Goal: Task Accomplishment & Management: Use online tool/utility

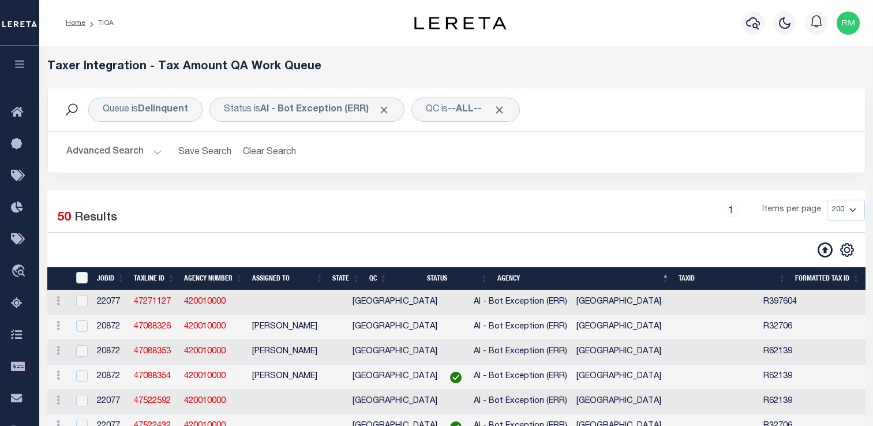
select select "200"
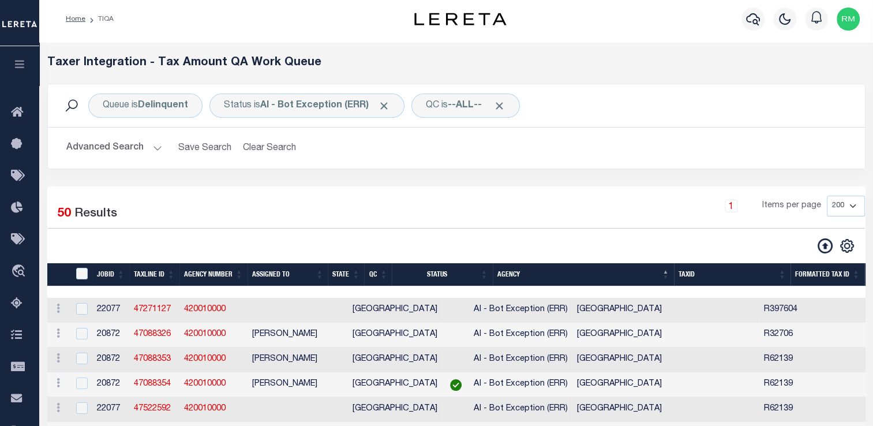
scroll to position [1, 0]
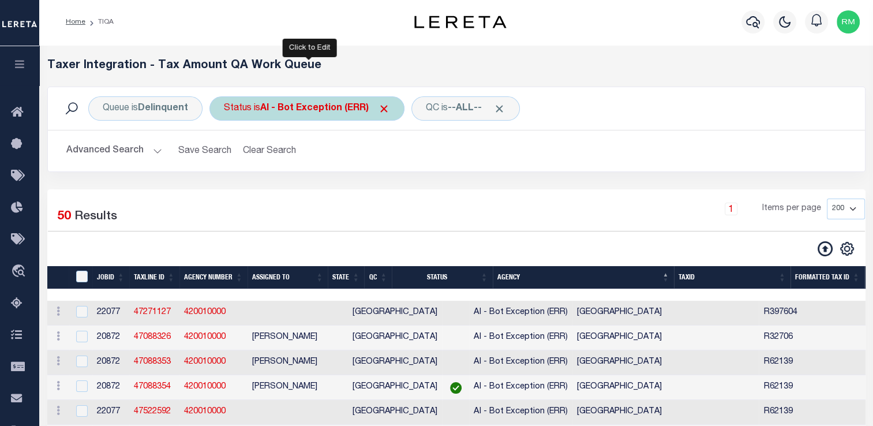
click at [335, 111] on b "AI - Bot Exception (ERR)" at bounding box center [325, 108] width 130 height 9
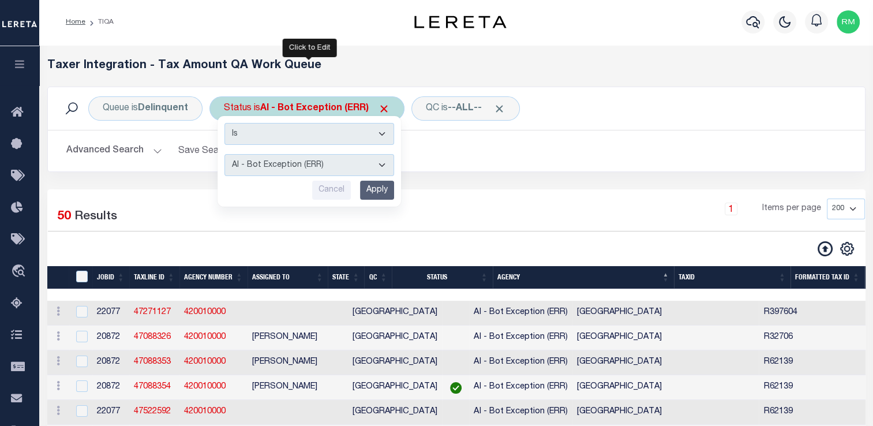
click at [332, 163] on select "AI - Bot Exception (ERR) AI - Bot Running (PLA) AI - Failed QA (FQA) AI - Prep …" at bounding box center [309, 165] width 170 height 22
select select "TNF"
click at [224, 154] on select "AI - Bot Exception (ERR) AI - Bot Running (PLA) AI - Failed QA (FQA) AI - Prep …" at bounding box center [309, 165] width 170 height 22
click at [381, 194] on input "Apply" at bounding box center [377, 190] width 34 height 19
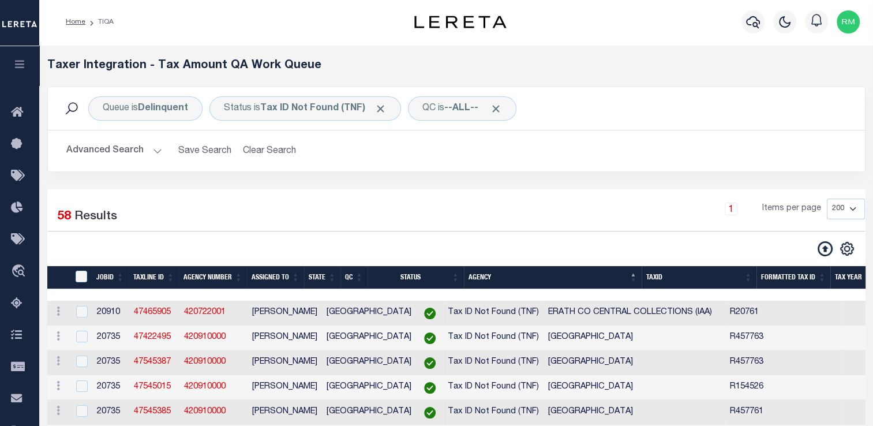
click at [123, 148] on button "Advanced Search" at bounding box center [114, 151] width 96 height 23
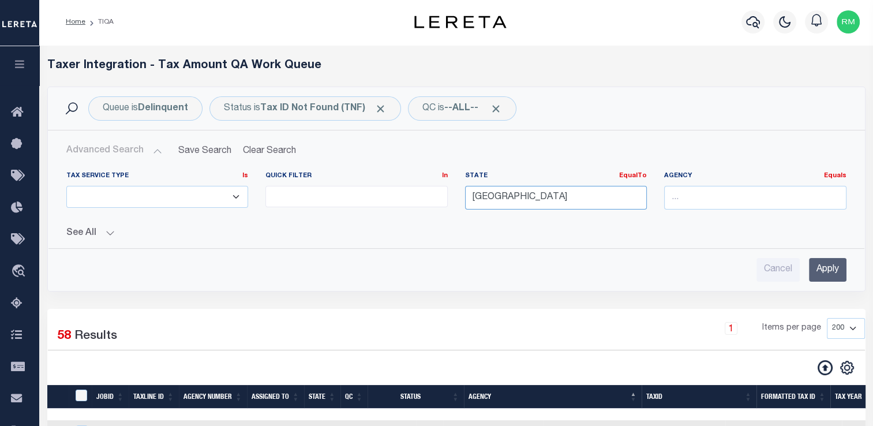
drag, startPoint x: 529, startPoint y: 200, endPoint x: 261, endPoint y: 173, distance: 269.1
click at [261, 173] on div "Tax Service Type Is Is Contains ESCROW NonESCROW Quick Filter In In View Only L…" at bounding box center [456, 194] width 797 height 47
click at [492, 220] on div "LA" at bounding box center [555, 218] width 181 height 18
type input "LA"
click at [823, 264] on input "Apply" at bounding box center [828, 270] width 38 height 24
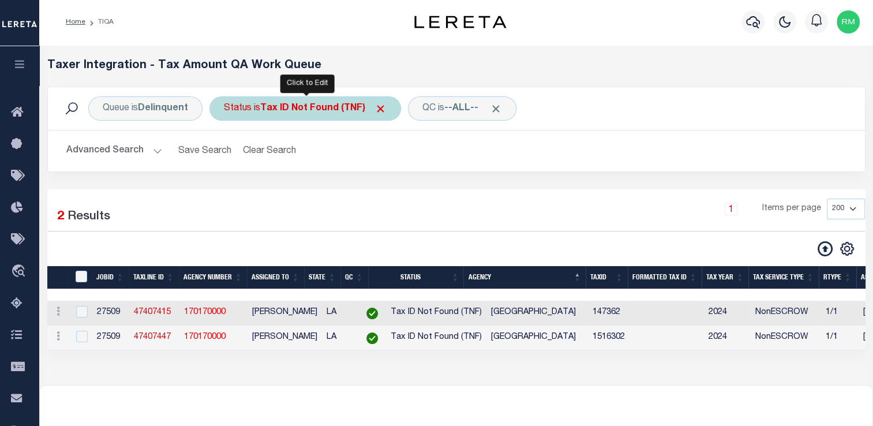
click at [310, 104] on b "Tax ID Not Found (TNF)" at bounding box center [323, 108] width 126 height 9
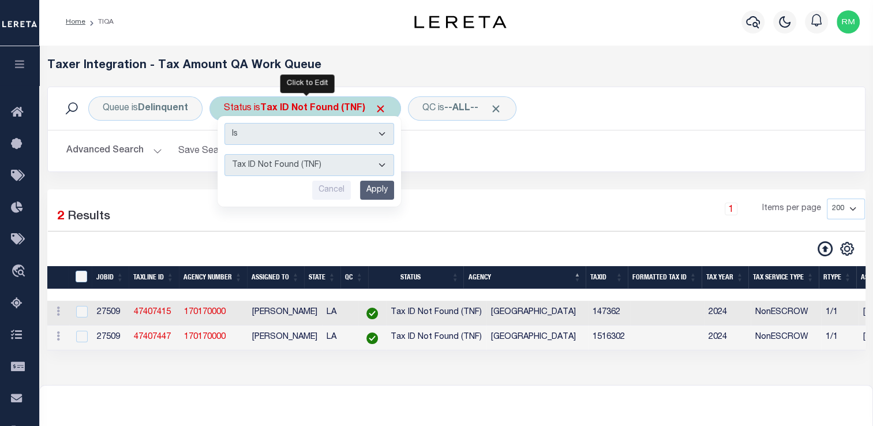
click at [378, 171] on select "AI - Bot Exception (ERR) AI - Bot Running (PLA) AI - Failed QA (FQA) AI - Prep …" at bounding box center [309, 165] width 170 height 22
select select "YNF"
click at [224, 154] on select "AI - Bot Exception (ERR) AI - Bot Running (PLA) AI - Failed QA (FQA) AI - Prep …" at bounding box center [309, 165] width 170 height 22
click at [327, 370] on div "Taxer Integration - Tax Amount QA Work Queue Queue is Delinquent Status is Tax …" at bounding box center [456, 215] width 834 height 340
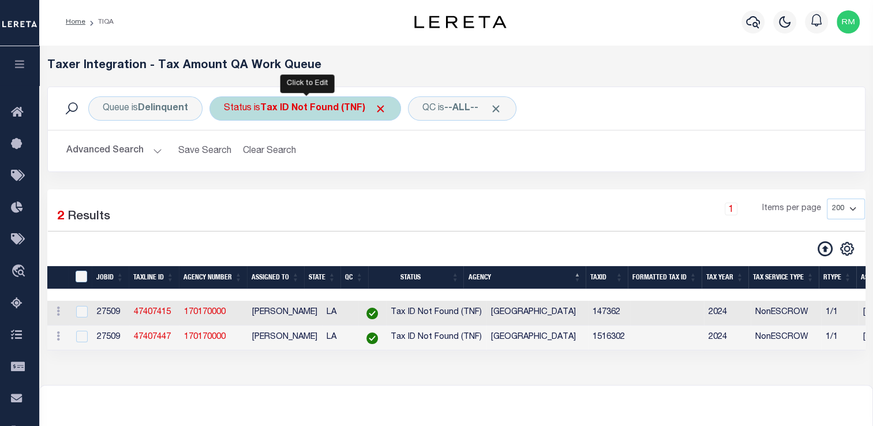
click at [331, 117] on div "Status is Tax ID Not Found (TNF) Is Contains AI - Bot Exception (ERR) AI - Bot …" at bounding box center [305, 108] width 192 height 24
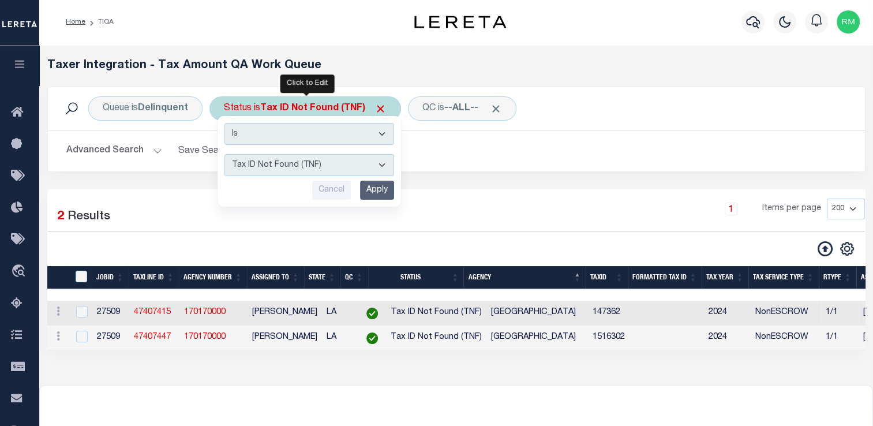
click at [344, 170] on select "AI - Bot Exception (ERR) AI - Bot Running (PLA) AI - Failed QA (FQA) AI - Prep …" at bounding box center [309, 165] width 170 height 22
select select "YNF"
click at [224, 154] on select "AI - Bot Exception (ERR) AI - Bot Running (PLA) AI - Failed QA (FQA) AI - Prep …" at bounding box center [309, 165] width 170 height 22
click at [376, 193] on input "Apply" at bounding box center [377, 190] width 34 height 19
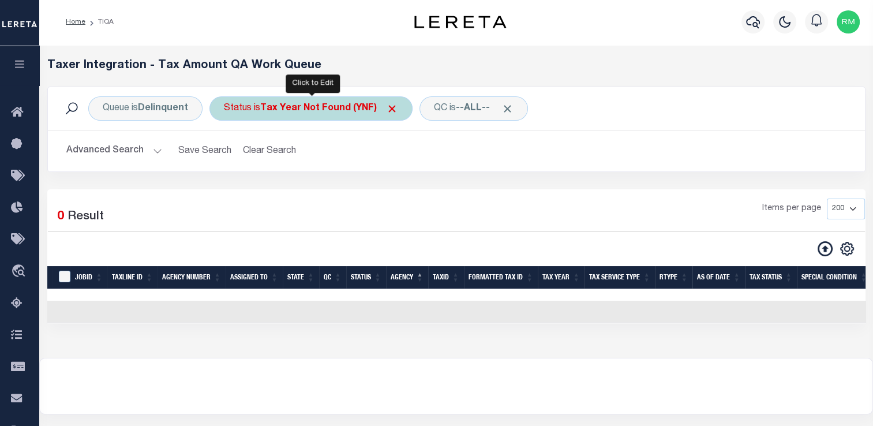
click at [280, 117] on div "Status is Tax Year Not Found (YNF)" at bounding box center [310, 108] width 203 height 24
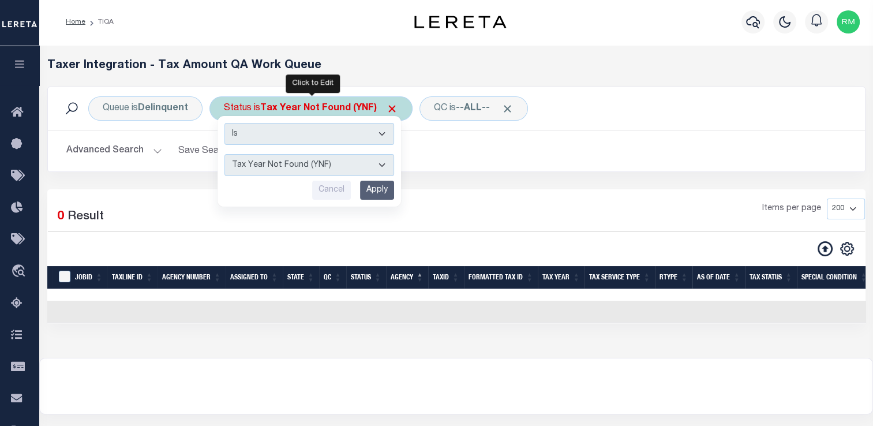
click at [296, 169] on select "AI - Bot Exception (ERR) AI - Bot Running (PLA) AI - Failed QA (FQA) AI - Prep …" at bounding box center [309, 165] width 170 height 22
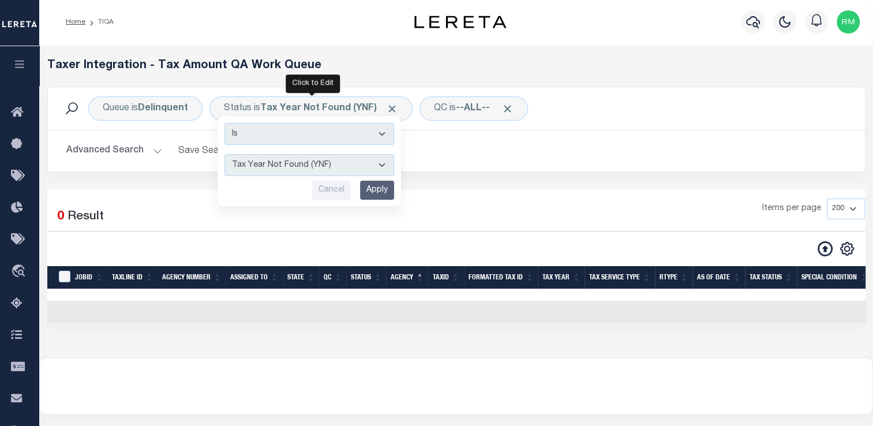
select select "DNU"
click at [224, 154] on select "AI - Bot Exception (ERR) AI - Bot Running (PLA) AI - Failed QA (FQA) AI - Prep …" at bounding box center [309, 165] width 170 height 22
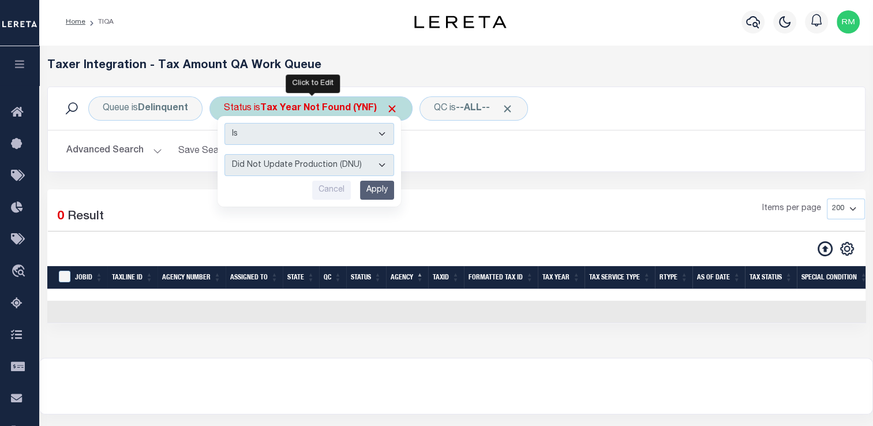
click at [383, 190] on input "Apply" at bounding box center [377, 190] width 34 height 19
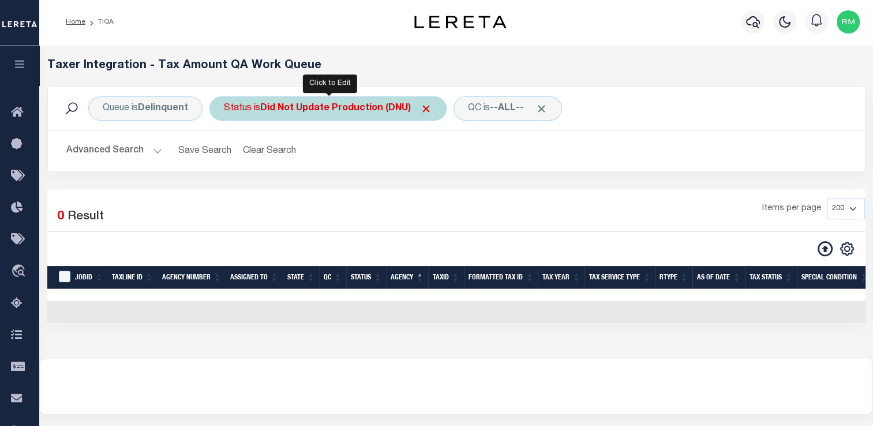
click at [362, 104] on b "Did Not Update Production (DNU)" at bounding box center [346, 108] width 172 height 9
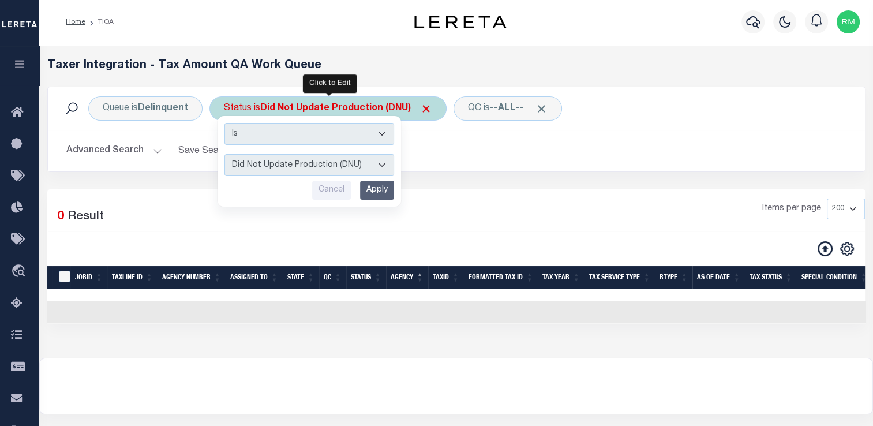
click at [355, 167] on select "AI - Bot Exception (ERR) AI - Bot Running (PLA) AI - Failed QA (FQA) AI - Prep …" at bounding box center [309, 165] width 170 height 22
select select "DNF"
click at [224, 154] on select "AI - Bot Exception (ERR) AI - Bot Running (PLA) AI - Failed QA (FQA) AI - Prep …" at bounding box center [309, 165] width 170 height 22
click at [376, 189] on input "Apply" at bounding box center [377, 190] width 34 height 19
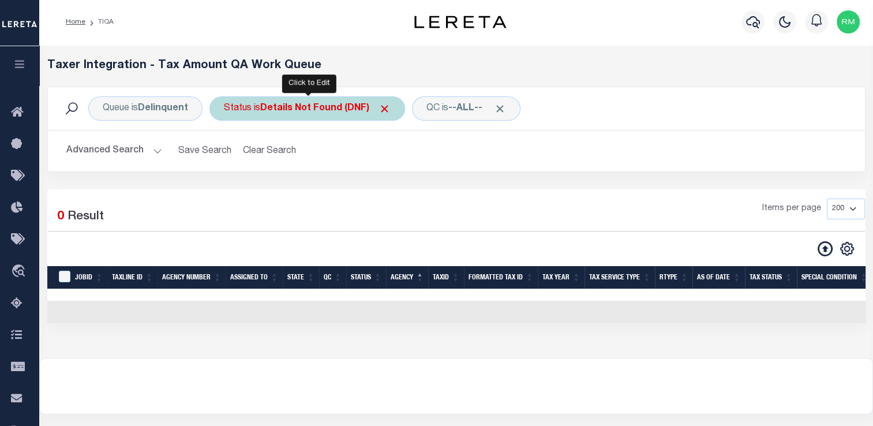
click at [333, 104] on b "Details Not Found (DNF)" at bounding box center [325, 108] width 130 height 9
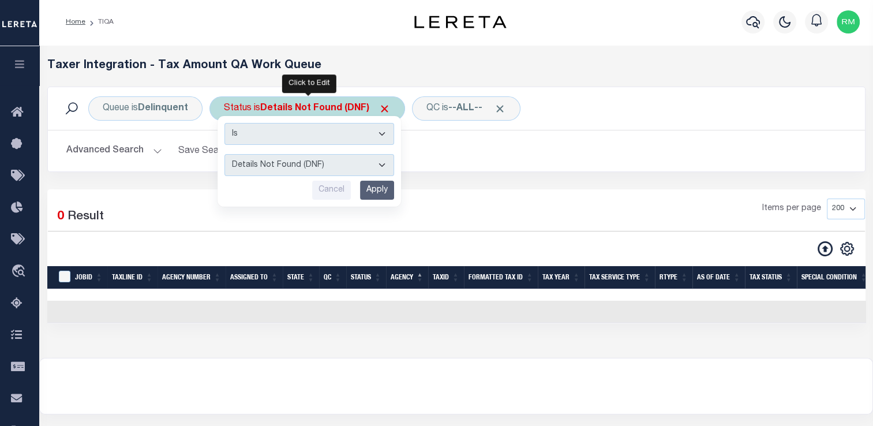
click at [328, 174] on select "AI - Bot Exception (ERR) AI - Bot Running (PLA) AI - Failed QA (FQA) AI - Prep …" at bounding box center [309, 165] width 170 height 22
select select "MZT"
click at [224, 154] on select "AI - Bot Exception (ERR) AI - Bot Running (PLA) AI - Failed QA (FQA) AI - Prep …" at bounding box center [309, 165] width 170 height 22
click at [379, 185] on input "Apply" at bounding box center [377, 190] width 34 height 19
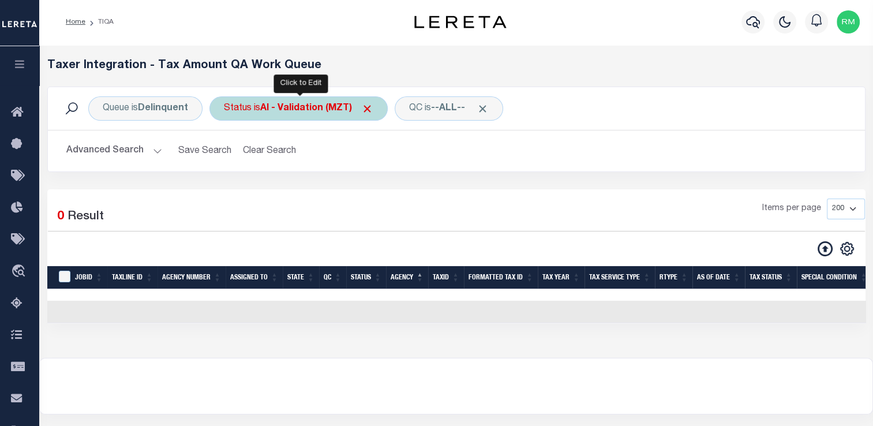
click at [291, 104] on b "AI - Validation (MZT)" at bounding box center [316, 108] width 113 height 9
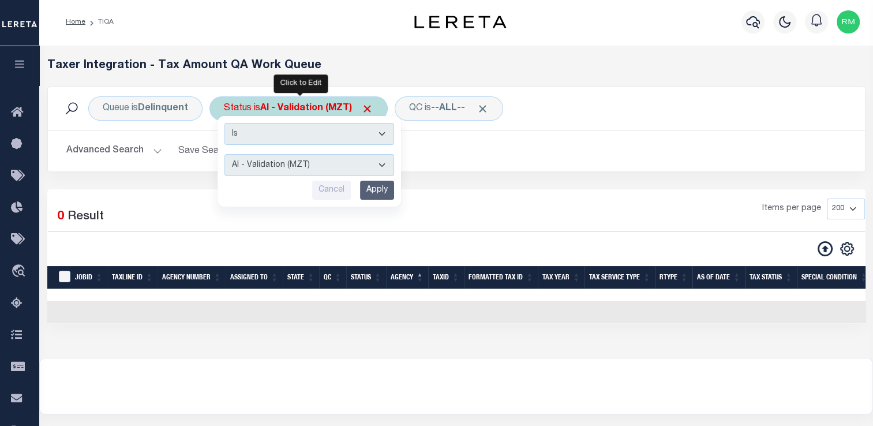
click at [385, 164] on select "AI - Bot Exception (ERR) AI - Bot Running (PLA) AI - Failed QA (FQA) AI - Prep …" at bounding box center [309, 165] width 170 height 22
select select "IUT"
click at [224, 154] on select "AI - Bot Exception (ERR) AI - Bot Running (PLA) AI - Failed QA (FQA) AI - Prep …" at bounding box center [309, 165] width 170 height 22
click at [386, 190] on input "Apply" at bounding box center [377, 190] width 34 height 19
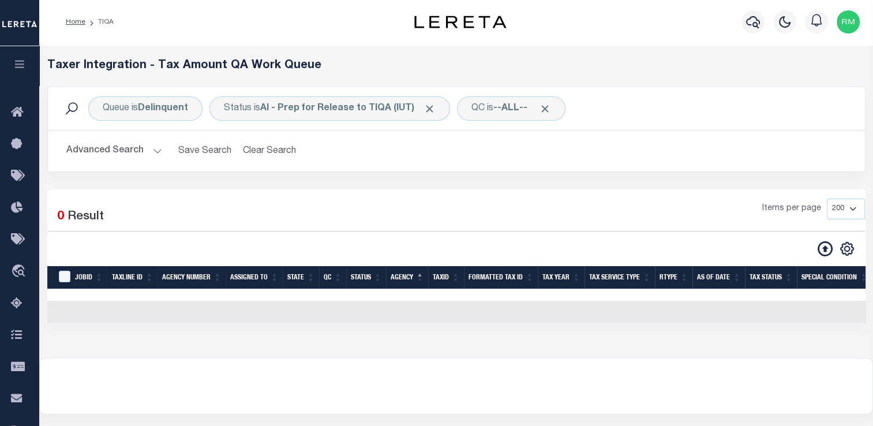
click at [381, 125] on div "Queue is Delinquent Status is AI - Prep for Release to TIQA (IUT) QC is --ALL--…" at bounding box center [456, 108] width 817 height 43
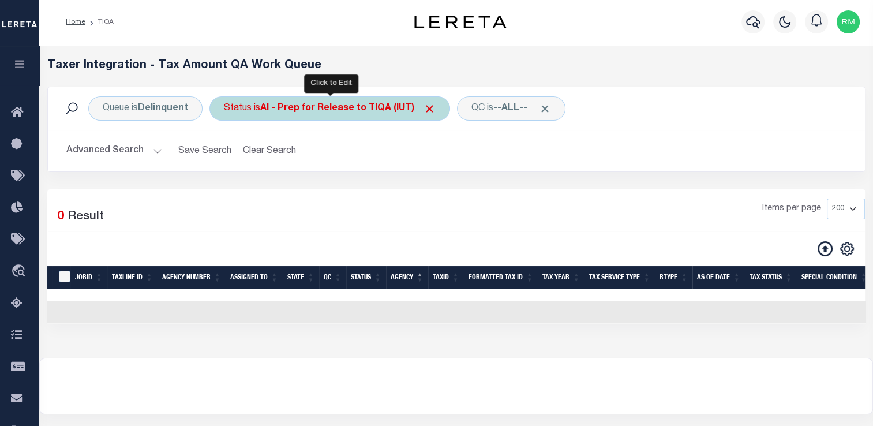
click at [388, 112] on b "AI - Prep for Release to TIQA (IUT)" at bounding box center [347, 108] width 175 height 9
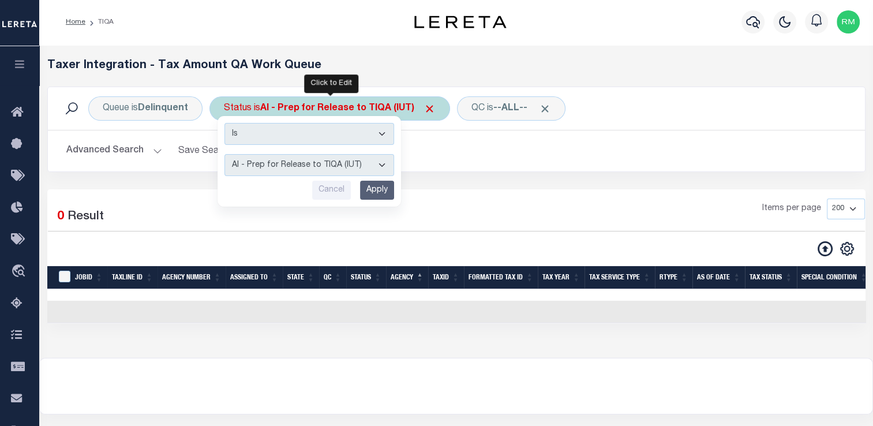
click at [380, 163] on select "AI - Bot Exception (ERR) AI - Bot Running (PLA) AI - Failed QA (FQA) AI - Prep …" at bounding box center [309, 165] width 170 height 22
select select "FQA"
click at [224, 154] on select "AI - Bot Exception (ERR) AI - Bot Running (PLA) AI - Failed QA (FQA) AI - Prep …" at bounding box center [309, 165] width 170 height 22
click at [381, 191] on input "Apply" at bounding box center [377, 190] width 34 height 19
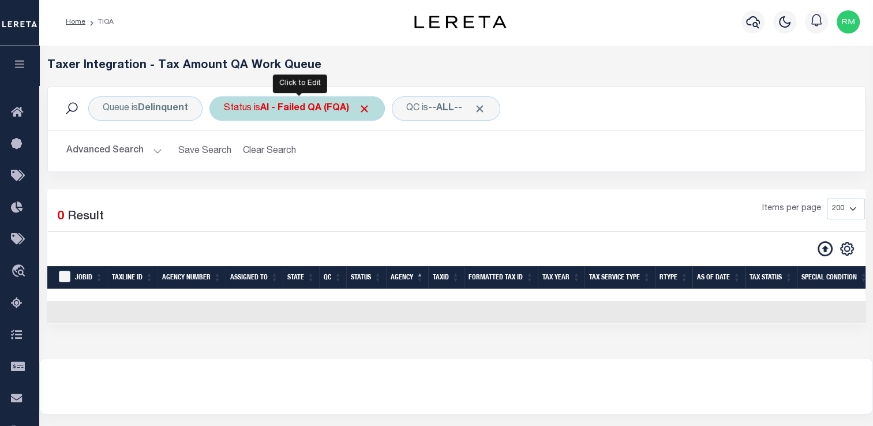
click at [291, 108] on b "AI - Failed QA (FQA)" at bounding box center [315, 108] width 110 height 9
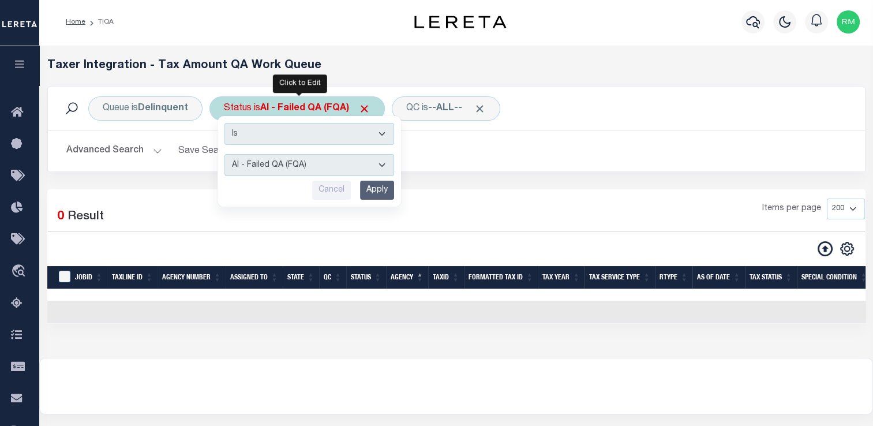
drag, startPoint x: 325, startPoint y: 167, endPoint x: 310, endPoint y: 156, distance: 18.1
click at [310, 156] on select "AI - Bot Exception (ERR) AI - Bot Running (PLA) AI - Failed QA (FQA) AI - Prep …" at bounding box center [309, 165] width 170 height 22
select select "ERR"
click at [224, 154] on select "AI - Bot Exception (ERR) AI - Bot Running (PLA) AI - Failed QA (FQA) AI - Prep …" at bounding box center [309, 165] width 170 height 22
click at [385, 182] on input "Apply" at bounding box center [377, 190] width 34 height 19
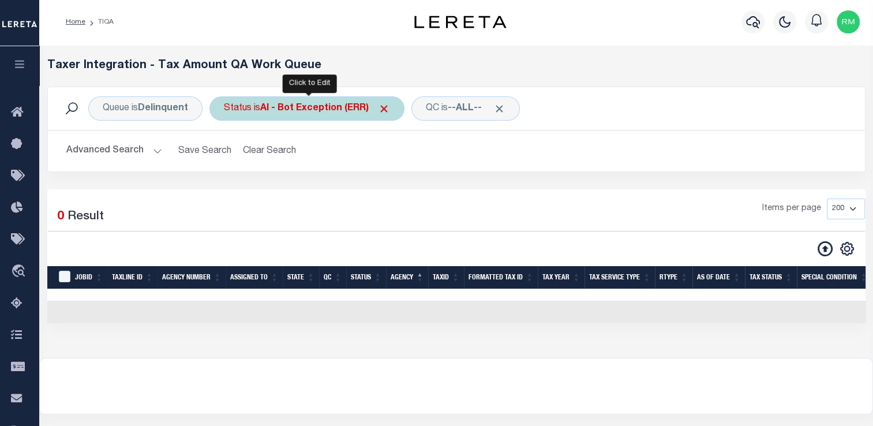
click at [270, 108] on b "AI - Bot Exception (ERR)" at bounding box center [325, 108] width 130 height 9
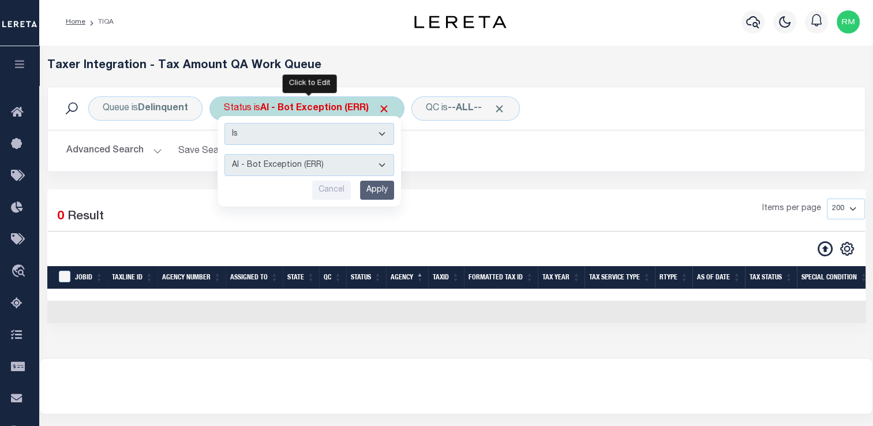
click at [293, 171] on select "AI - Bot Exception (ERR) AI - Bot Running (PLA) AI - Failed QA (FQA) AI - Prep …" at bounding box center [309, 165] width 170 height 22
select select "PLA"
click at [224, 154] on select "AI - Bot Exception (ERR) AI - Bot Running (PLA) AI - Failed QA (FQA) AI - Prep …" at bounding box center [309, 165] width 170 height 22
click at [381, 190] on input "Apply" at bounding box center [377, 190] width 34 height 19
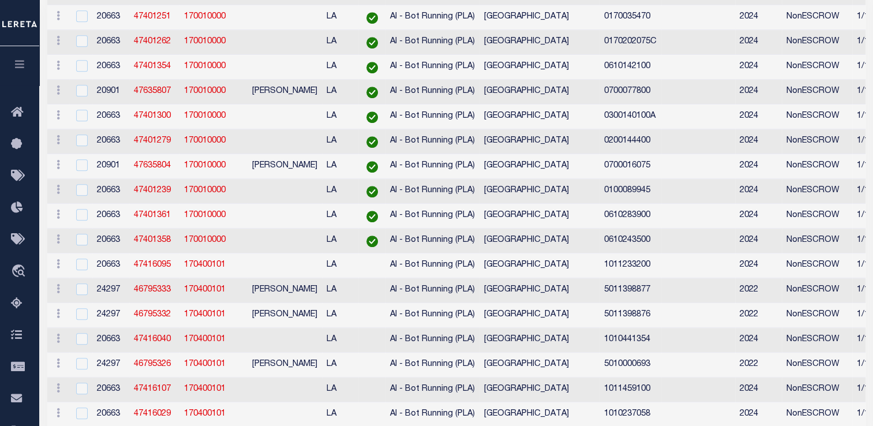
scroll to position [0, 0]
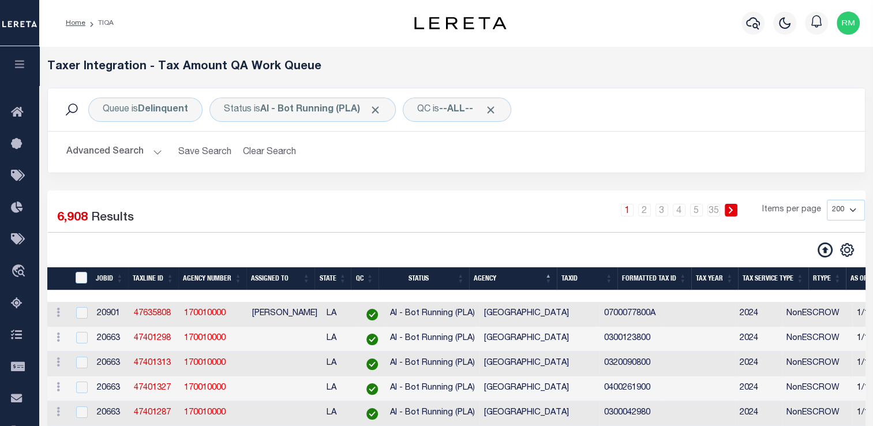
click at [99, 149] on button "Advanced Search" at bounding box center [114, 152] width 96 height 23
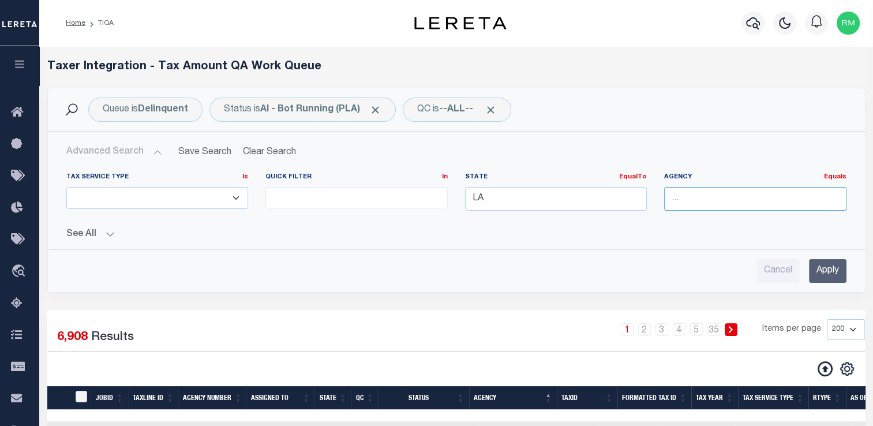
click at [681, 196] on input "text" at bounding box center [755, 199] width 182 height 24
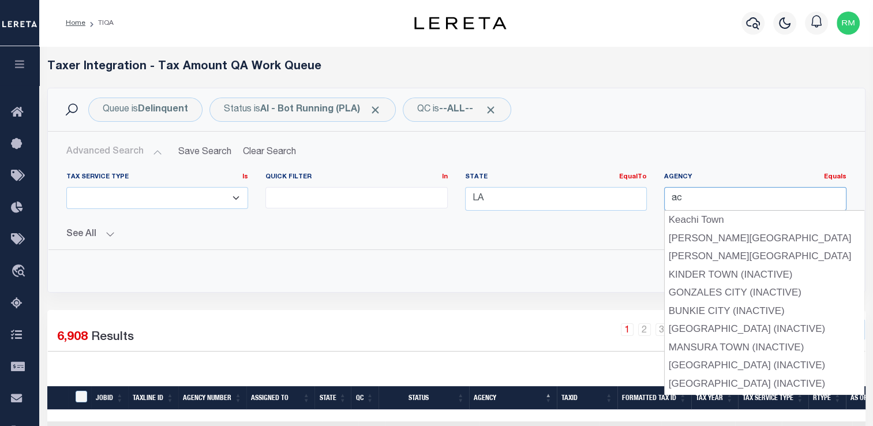
type input "[GEOGRAPHIC_DATA]"
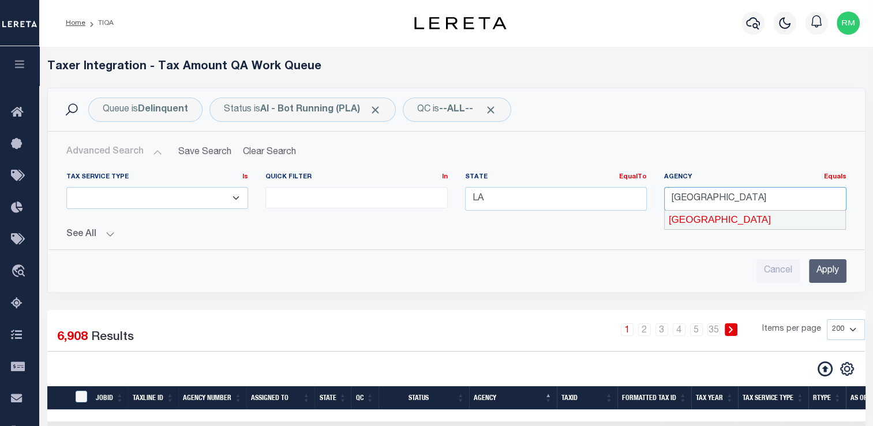
click at [707, 219] on div "[GEOGRAPHIC_DATA]" at bounding box center [755, 220] width 181 height 18
click at [823, 269] on input "Apply" at bounding box center [828, 271] width 38 height 24
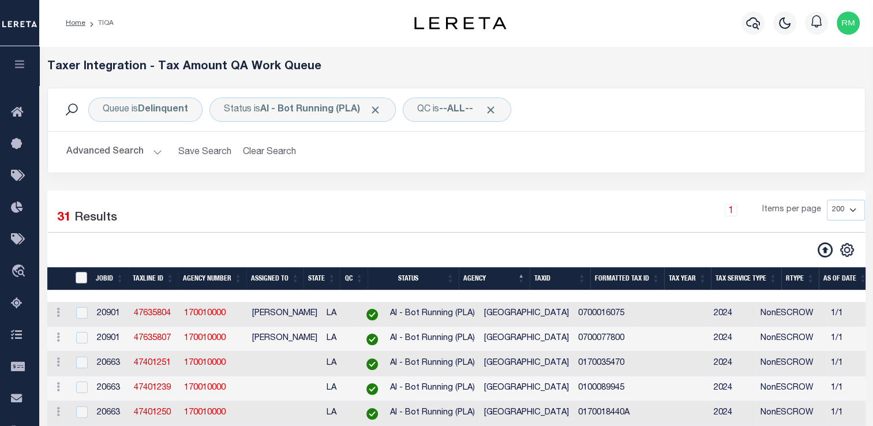
click at [87, 280] on input "TaxID" at bounding box center [82, 278] width 12 height 12
checkbox input "true"
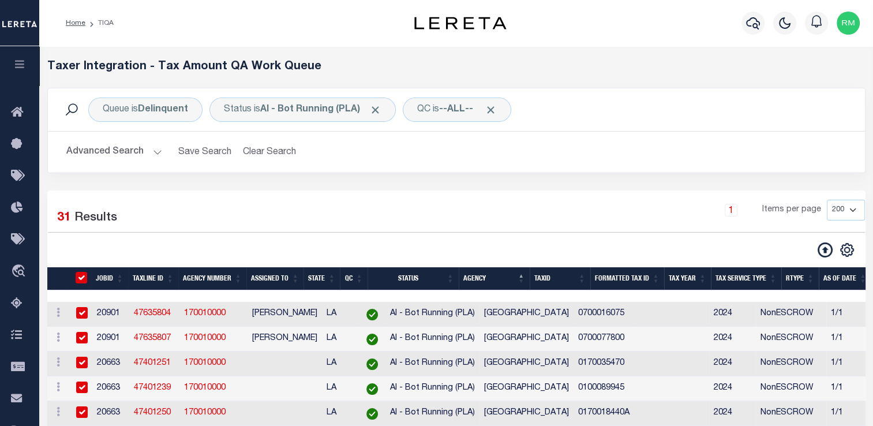
checkbox input "true"
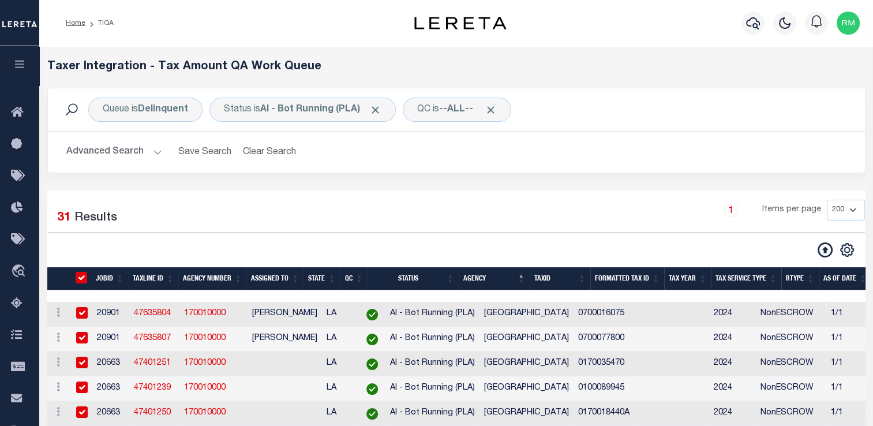
checkbox input "true"
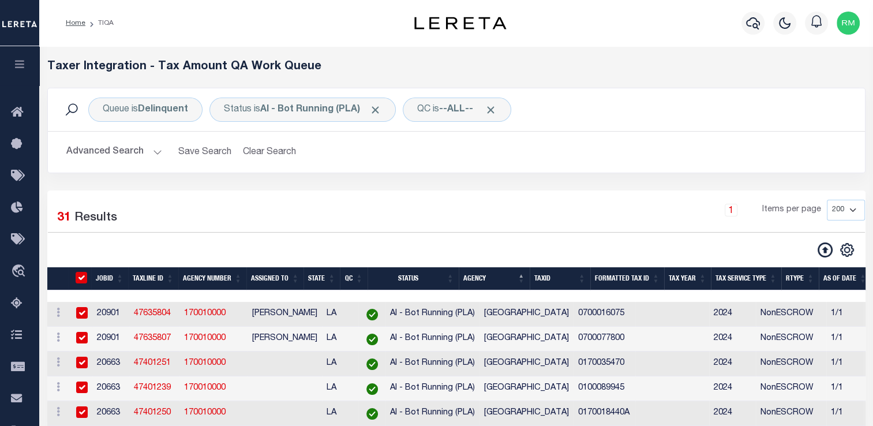
checkbox input "true"
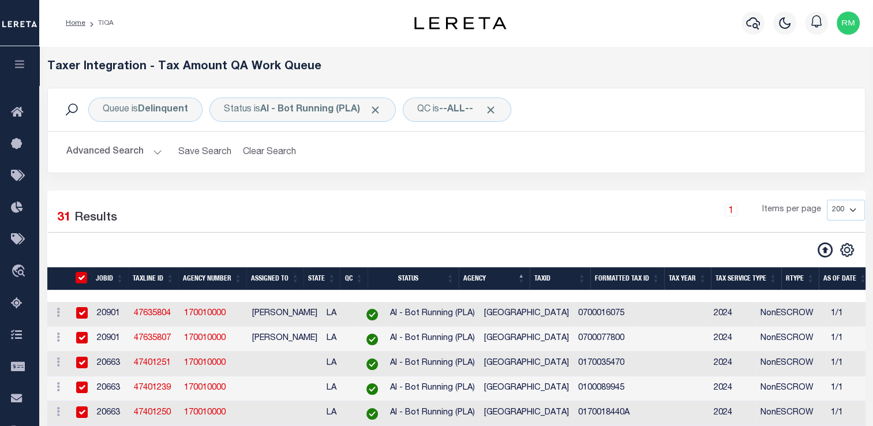
checkbox input "true"
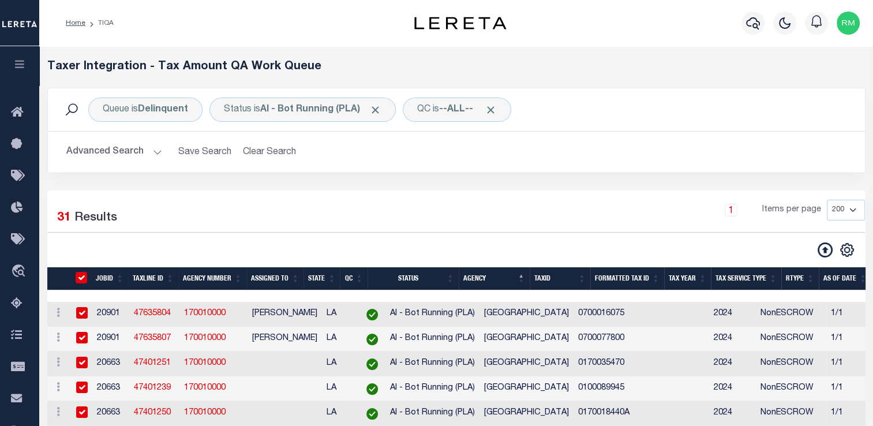
checkbox input "true"
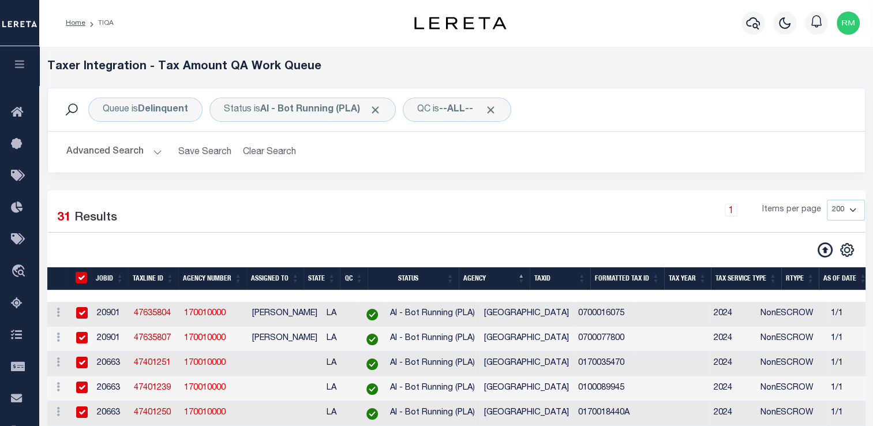
checkbox input "true"
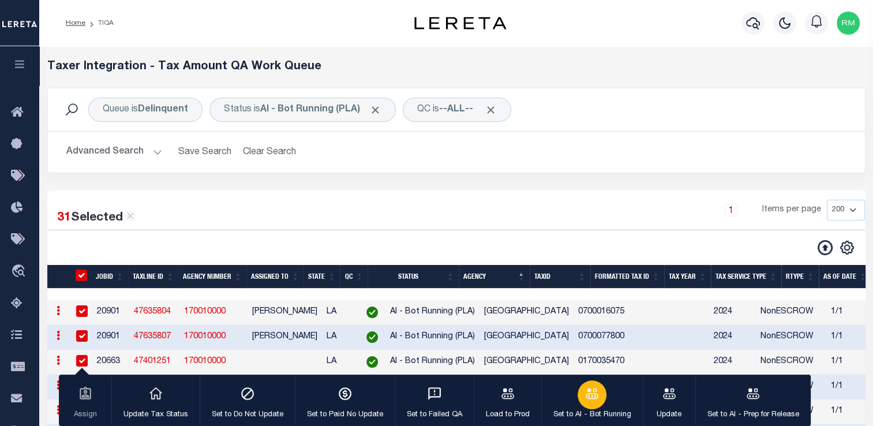
click at [591, 395] on icon "button" at bounding box center [592, 393] width 13 height 10
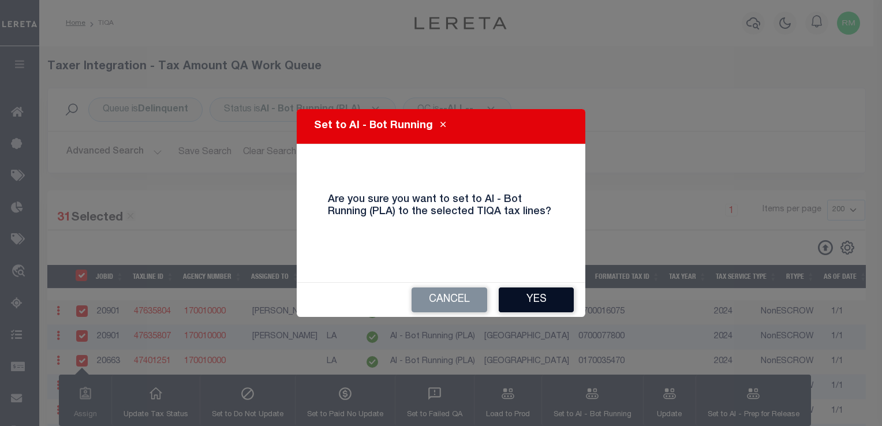
click at [531, 298] on button "Yes" at bounding box center [536, 299] width 75 height 25
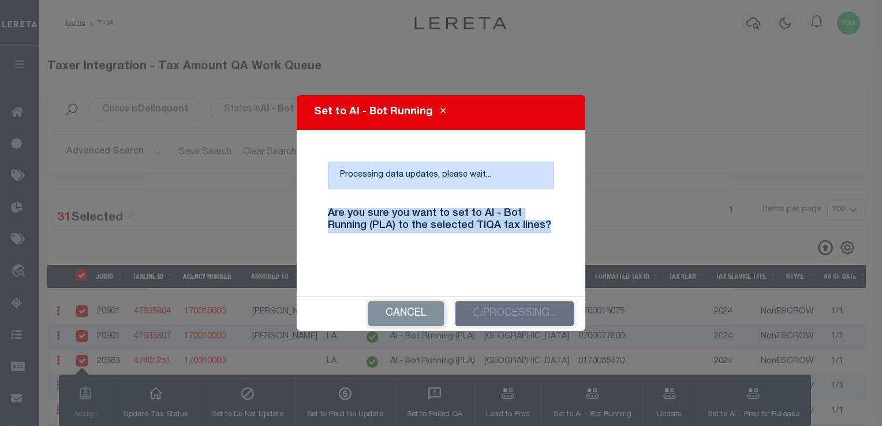
drag, startPoint x: 551, startPoint y: 227, endPoint x: 325, endPoint y: 216, distance: 226.5
click at [325, 216] on h4 "Are you sure you want to set to AI - Bot Running (PLA) to the selected TIQA tax…" at bounding box center [441, 220] width 244 height 25
click at [362, 216] on h4 "Are you sure you want to set to AI - Bot Running (PLA) to the selected TIQA tax…" at bounding box center [441, 220] width 244 height 25
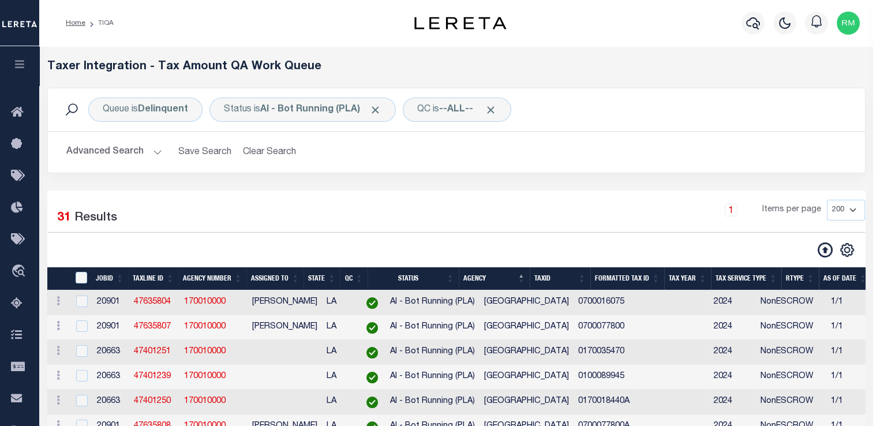
click at [338, 212] on div "1 Items per page 10 25 50 100 200 500 1000 2000" at bounding box center [560, 215] width 609 height 30
click at [155, 153] on button "Advanced Search" at bounding box center [114, 152] width 96 height 23
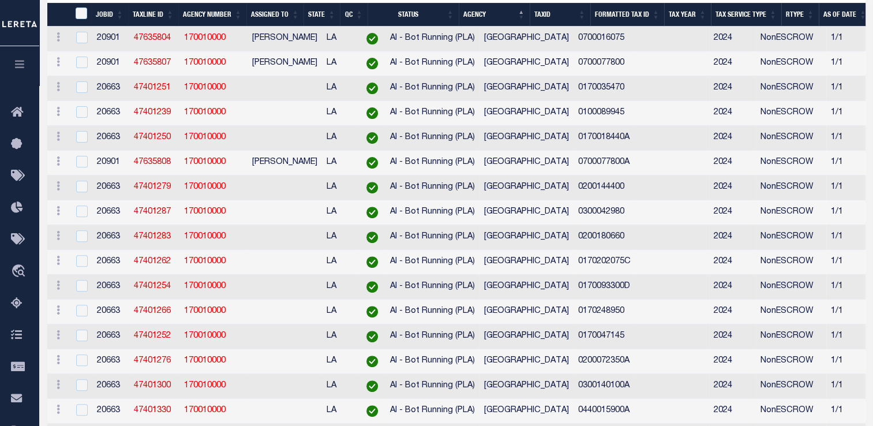
scroll to position [86, 0]
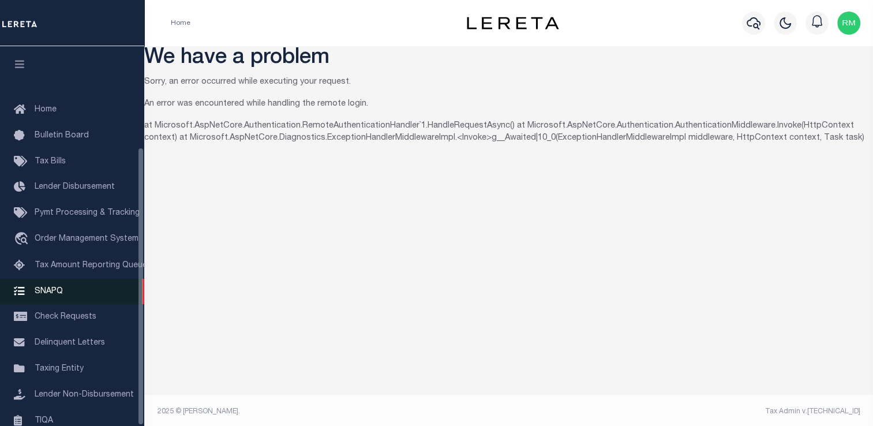
scroll to position [138, 0]
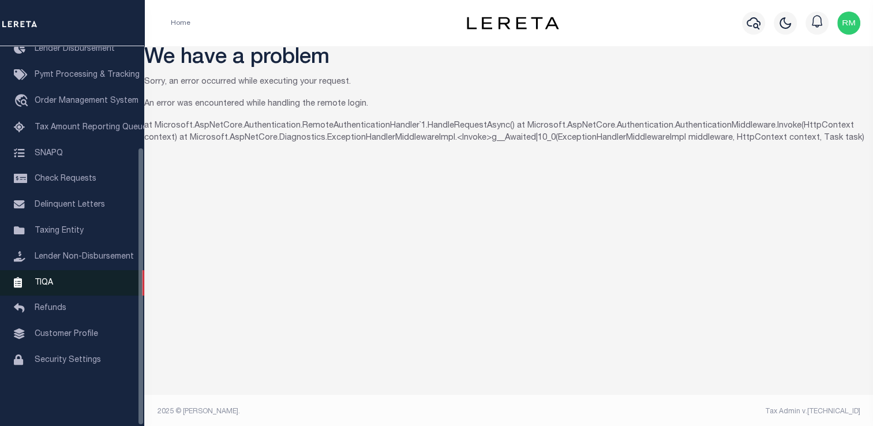
click at [47, 286] on span "TIQA" at bounding box center [44, 282] width 18 height 8
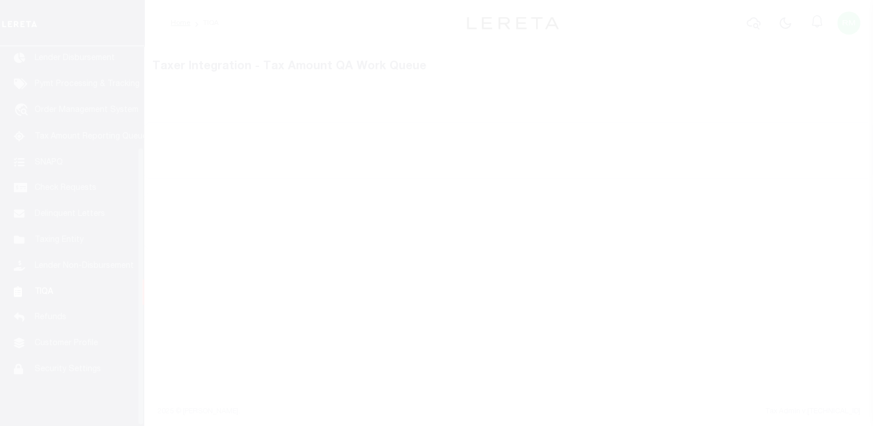
scroll to position [138, 0]
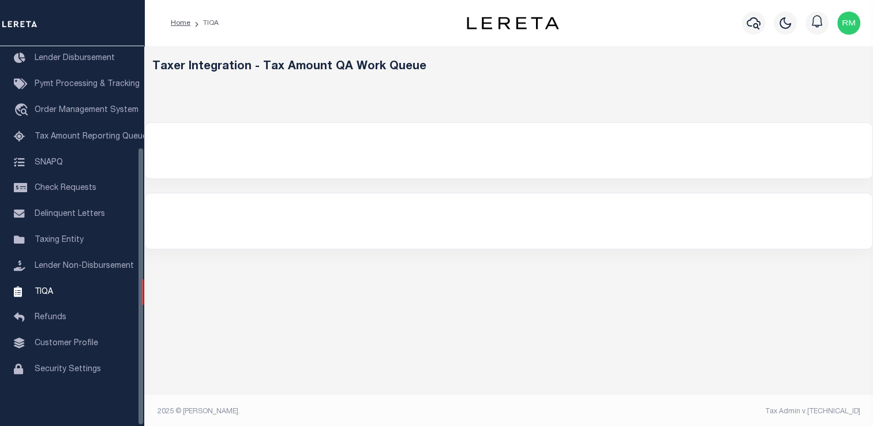
select select "200"
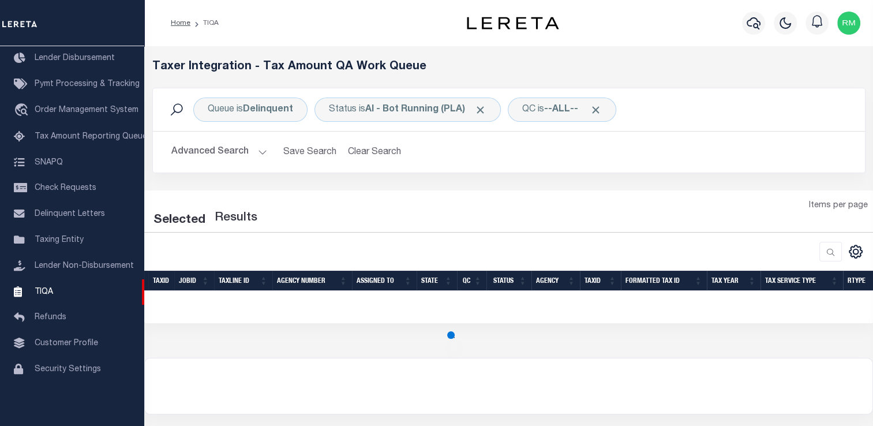
scroll to position [71, 0]
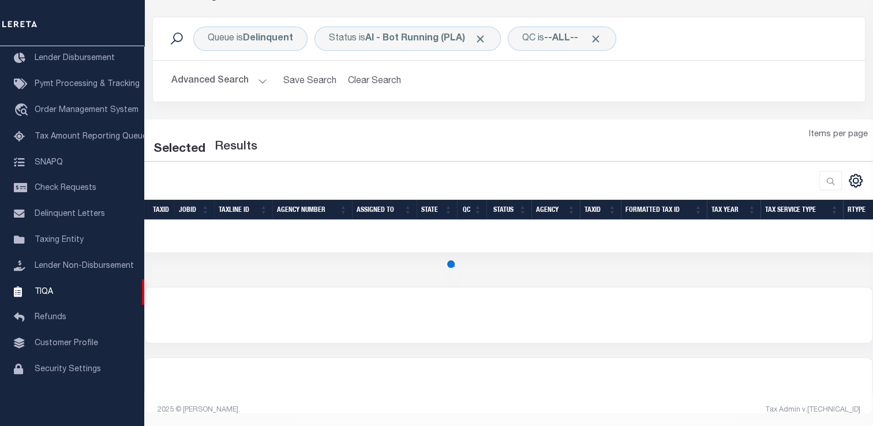
select select "200"
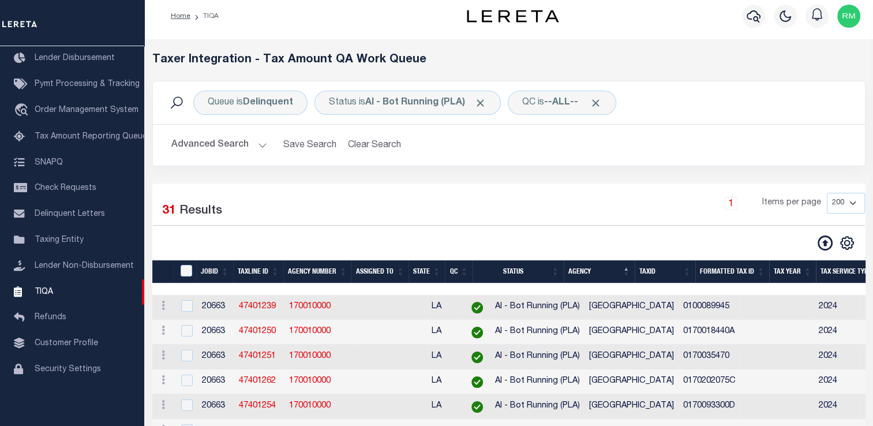
scroll to position [0, 0]
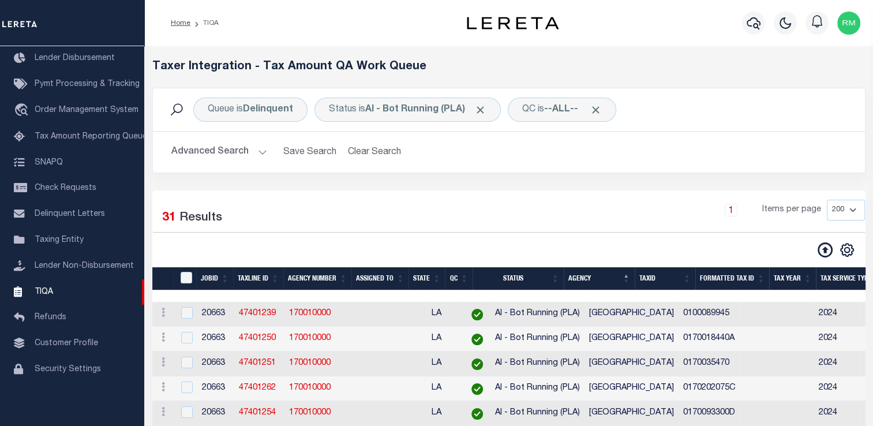
click at [214, 149] on button "Advanced Search" at bounding box center [219, 152] width 96 height 23
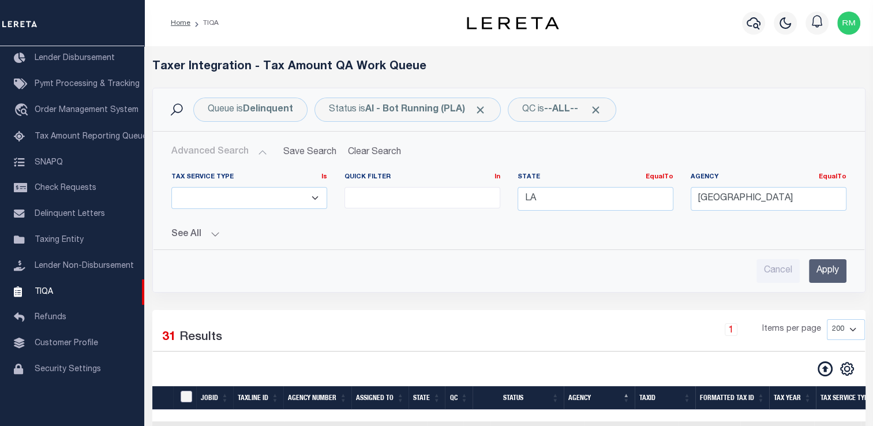
click at [188, 401] on input "TaxID" at bounding box center [187, 397] width 12 height 12
checkbox input "true"
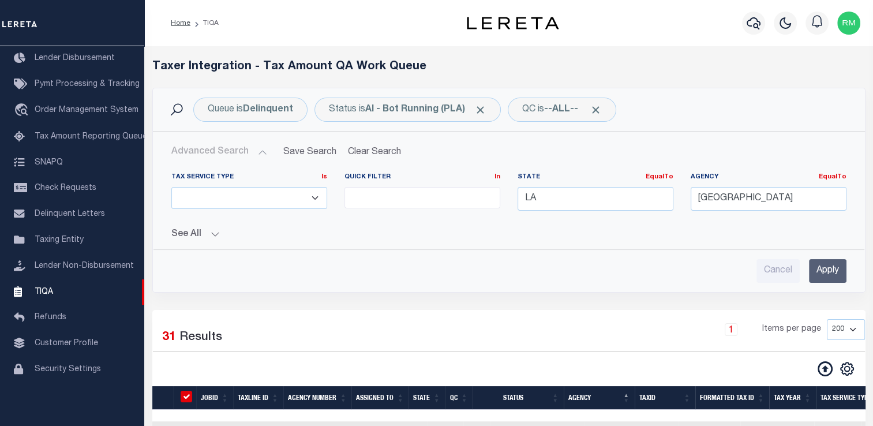
checkbox input "true"
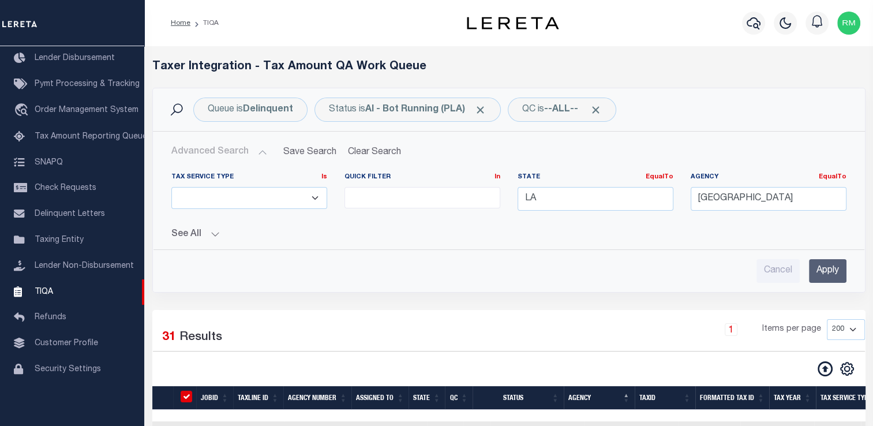
checkbox input "true"
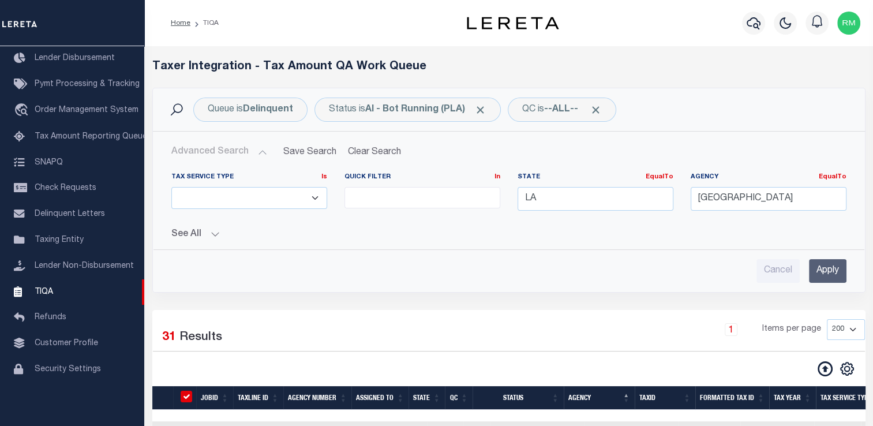
checkbox input "true"
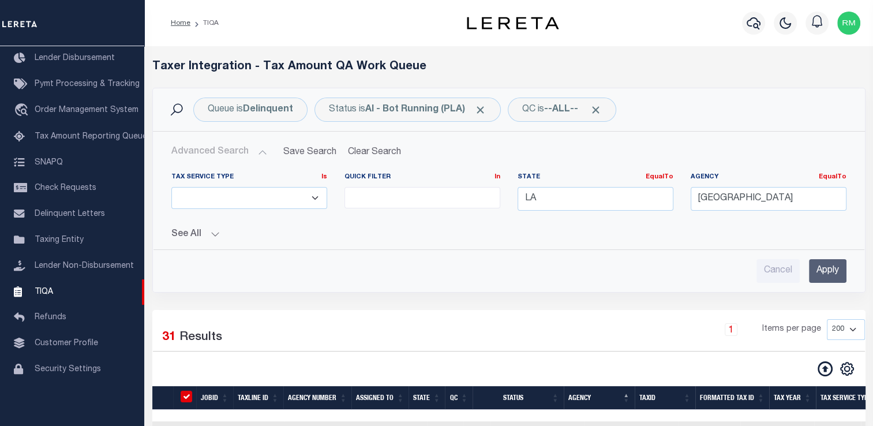
checkbox input "true"
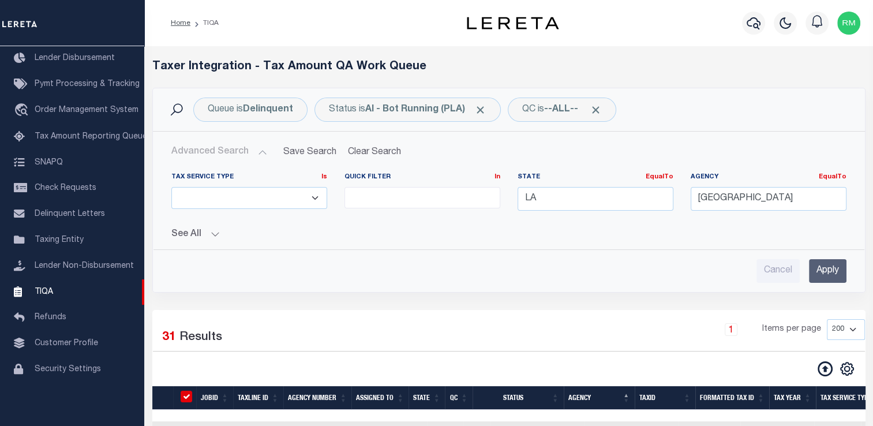
checkbox input "true"
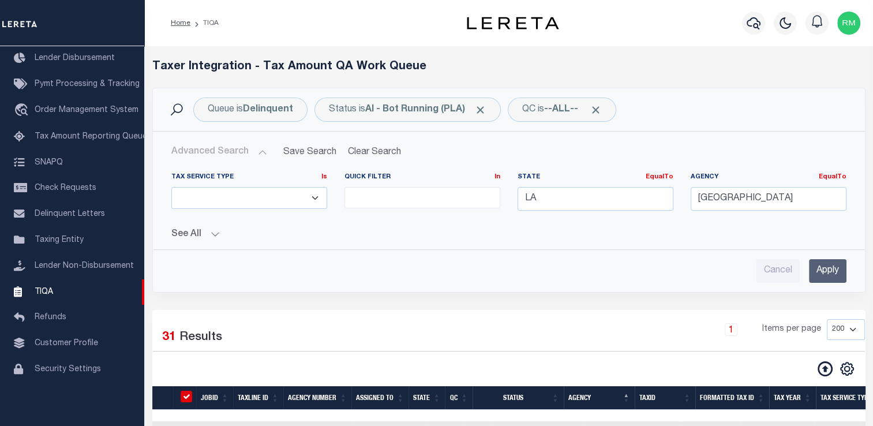
checkbox input "true"
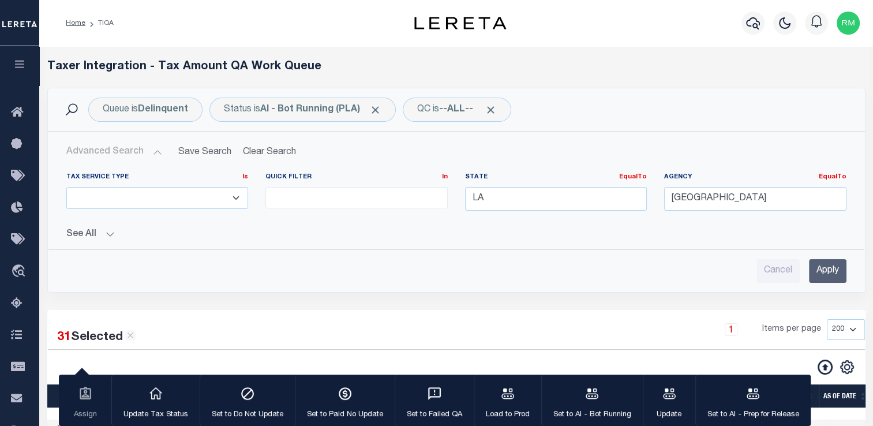
click at [829, 268] on input "Apply" at bounding box center [828, 271] width 38 height 24
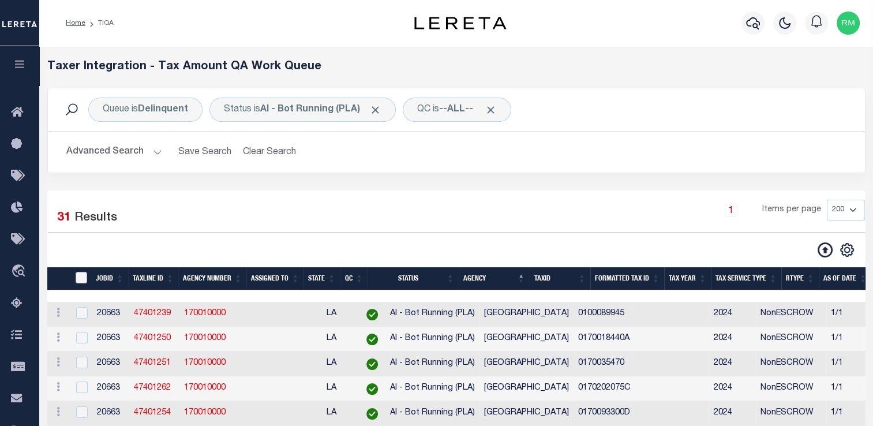
click at [83, 281] on input "TaxID" at bounding box center [82, 278] width 12 height 12
checkbox input "true"
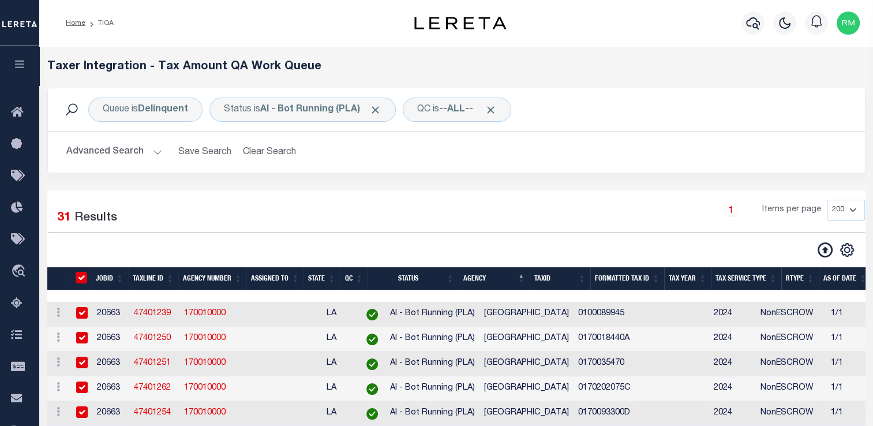
checkbox input "true"
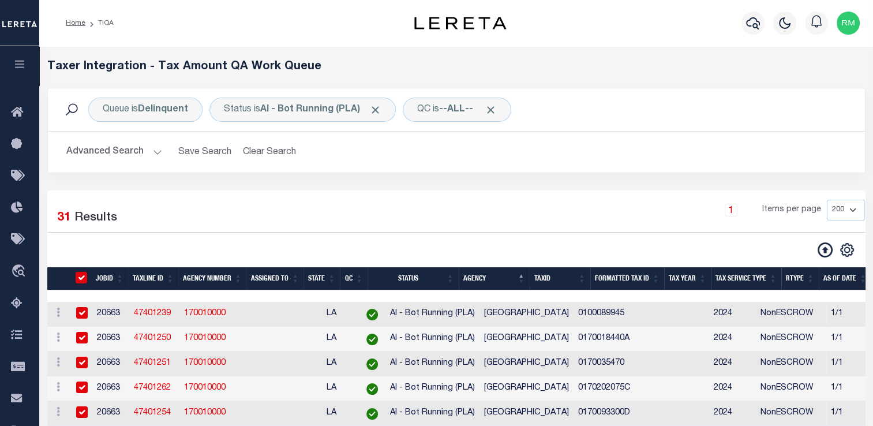
checkbox input "true"
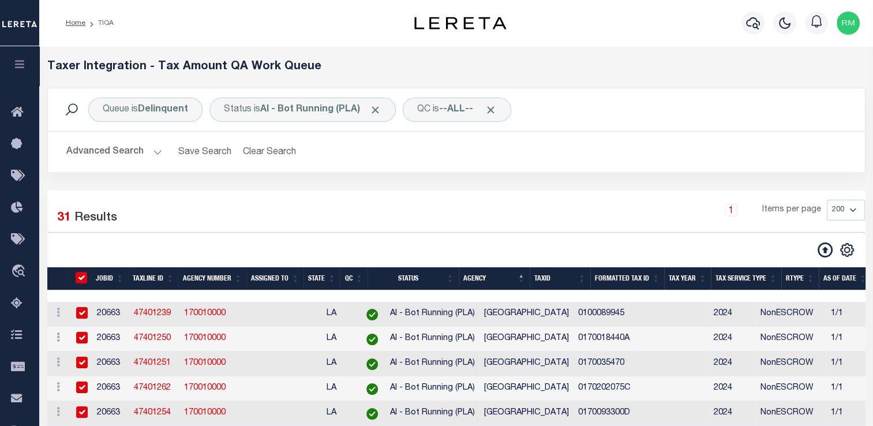
checkbox input "true"
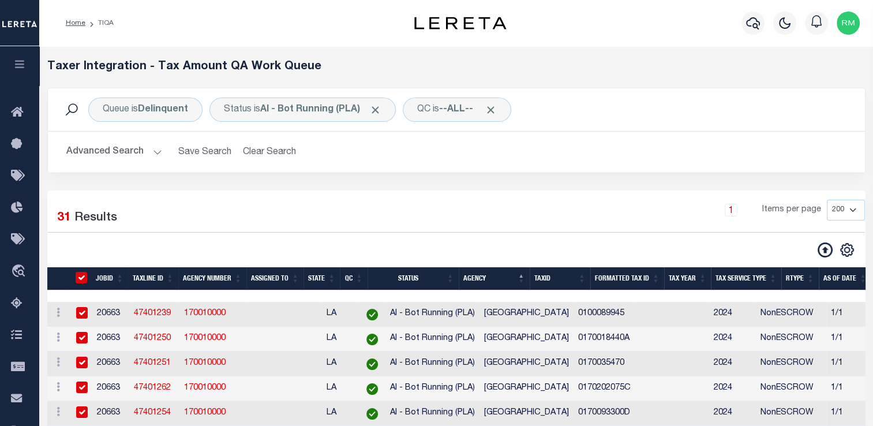
checkbox input "true"
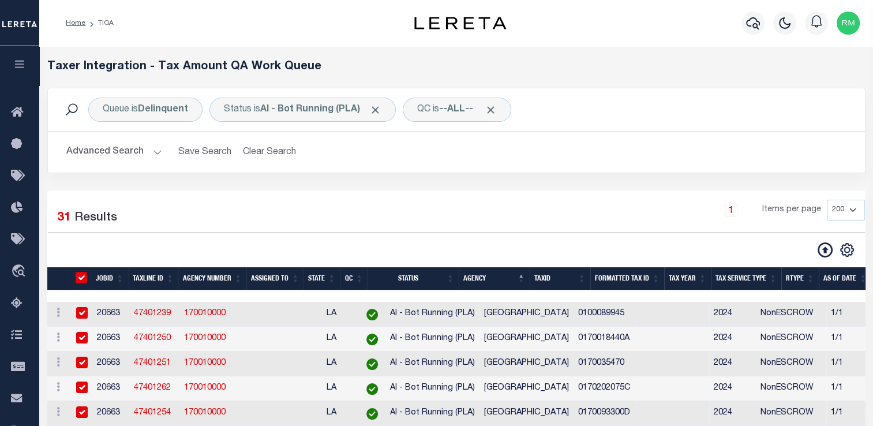
checkbox input "true"
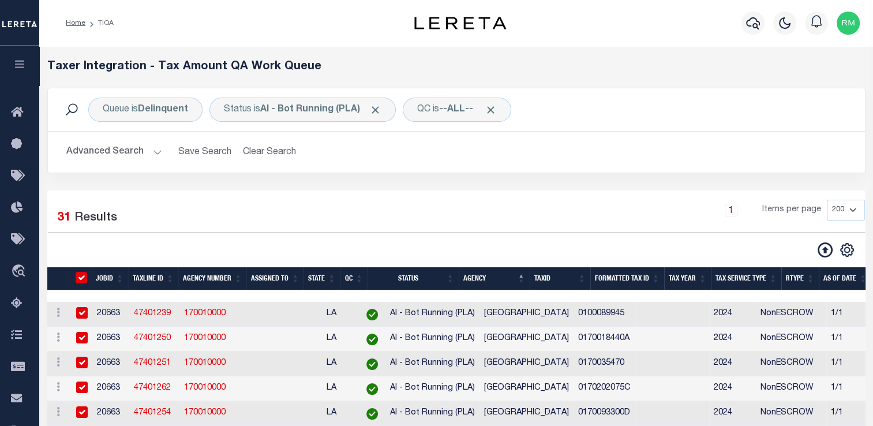
checkbox input "true"
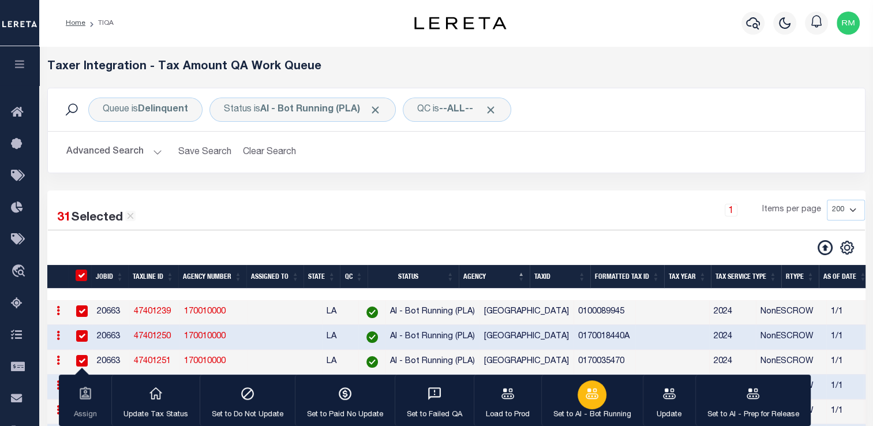
click at [586, 391] on icon "button" at bounding box center [592, 393] width 13 height 10
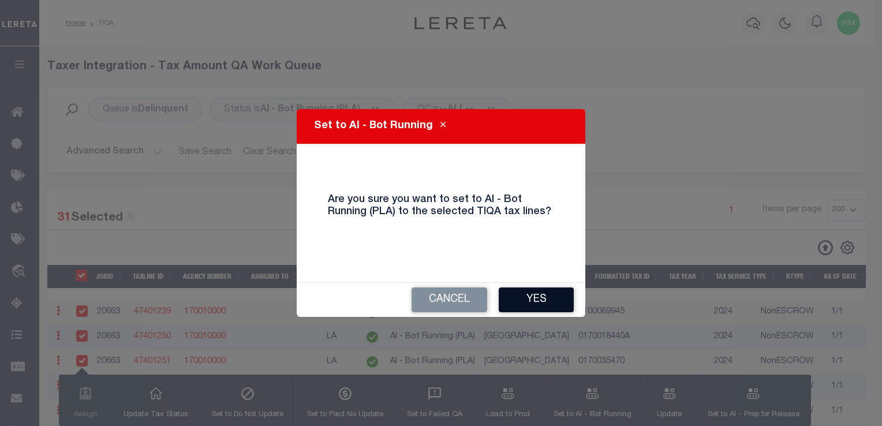
click at [544, 304] on button "Yes" at bounding box center [536, 299] width 75 height 25
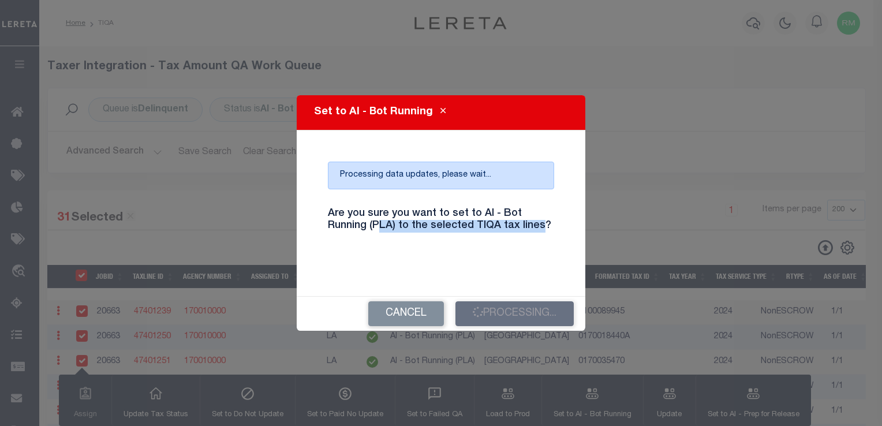
drag, startPoint x: 505, startPoint y: 234, endPoint x: 380, endPoint y: 248, distance: 125.3
click at [380, 248] on div "Are you sure you want to set to AI - Bot Running (PLA) to the selected TIQA tax…" at bounding box center [441, 227] width 244 height 57
click at [378, 216] on h4 "Are you sure you want to set to AI - Bot Running (PLA) to the selected TIQA tax…" at bounding box center [441, 220] width 244 height 25
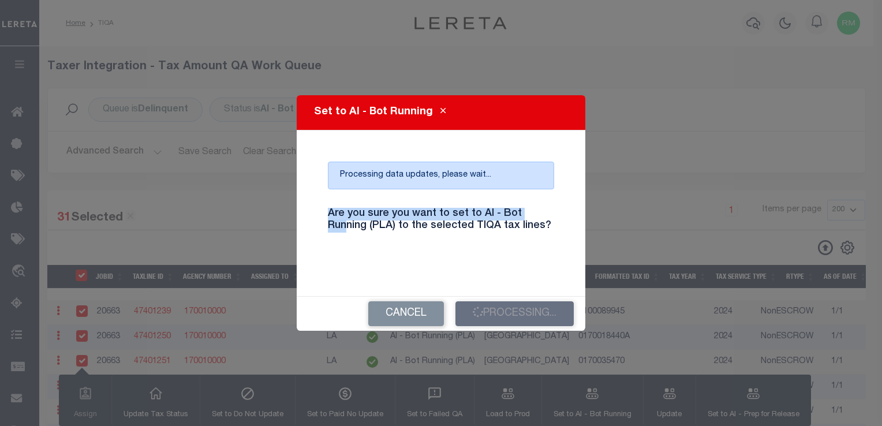
drag, startPoint x: 330, startPoint y: 214, endPoint x: 347, endPoint y: 241, distance: 33.0
click at [347, 241] on div "Are you sure you want to set to AI - Bot Running (PLA) to the selected TIQA tax…" at bounding box center [441, 227] width 244 height 57
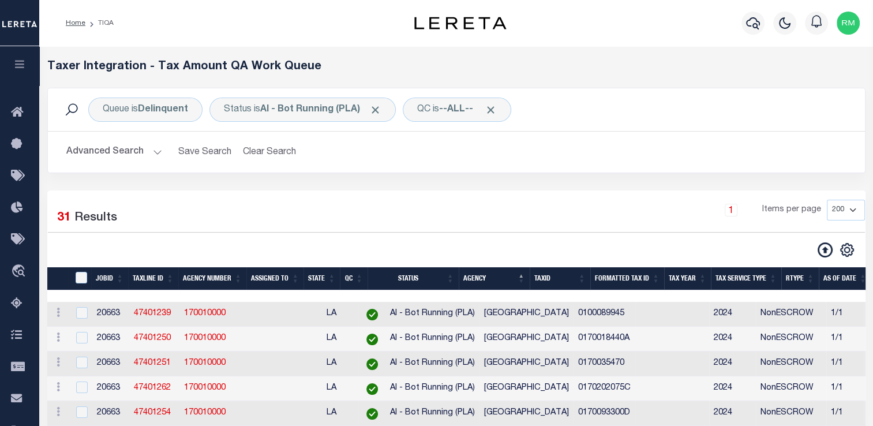
click at [354, 230] on div "1 Items per page 10 25 50 100 200 500 1000 2000" at bounding box center [561, 216] width 626 height 32
click at [155, 156] on button "Advanced Search" at bounding box center [114, 152] width 96 height 23
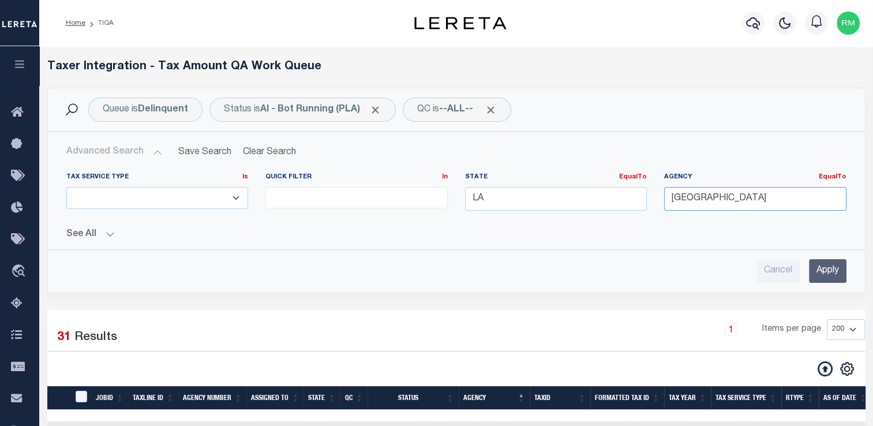
click at [739, 199] on input "[GEOGRAPHIC_DATA]" at bounding box center [755, 199] width 182 height 24
drag, startPoint x: 745, startPoint y: 203, endPoint x: 676, endPoint y: 230, distance: 74.2
click at [676, 230] on div "Tax Service Type Is Is Contains ESCROW NonESCROW Quick Filter In In EqualTo Equ…" at bounding box center [456, 207] width 797 height 68
click at [723, 196] on input "[GEOGRAPHIC_DATA]" at bounding box center [755, 199] width 182 height 24
click at [762, 207] on input "[GEOGRAPHIC_DATA]" at bounding box center [755, 199] width 182 height 24
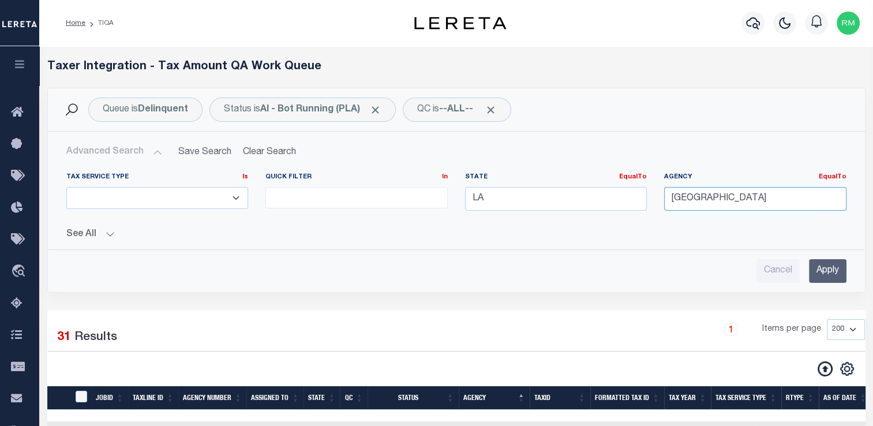
drag, startPoint x: 748, startPoint y: 203, endPoint x: 668, endPoint y: 218, distance: 81.1
click at [668, 218] on div "Agency EqualTo Equals [GEOGRAPHIC_DATA]" at bounding box center [756, 196] width 200 height 47
click at [825, 270] on input "Apply" at bounding box center [828, 271] width 38 height 24
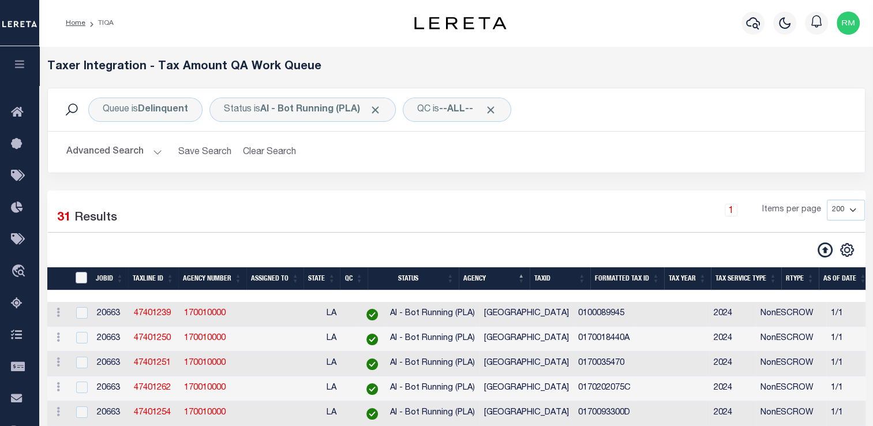
click at [81, 283] on input "TaxID" at bounding box center [82, 278] width 12 height 12
checkbox input "true"
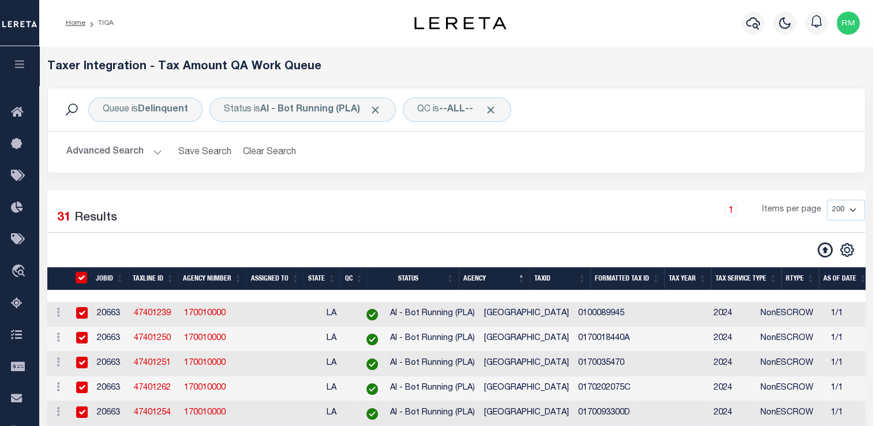
checkbox input "true"
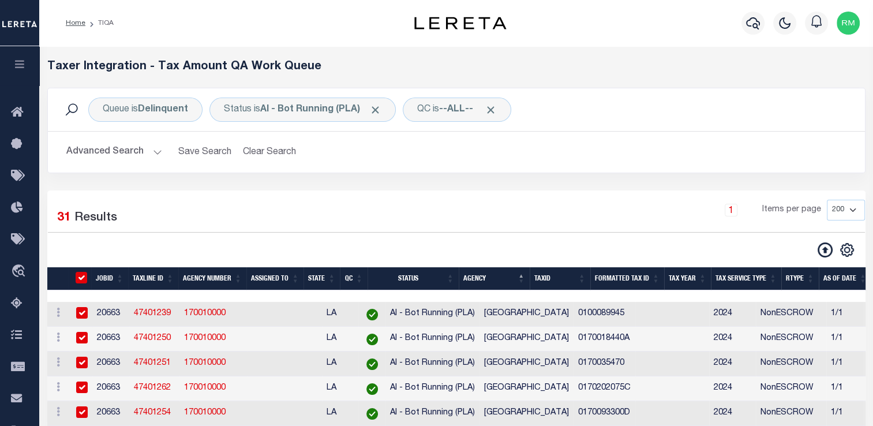
checkbox input "true"
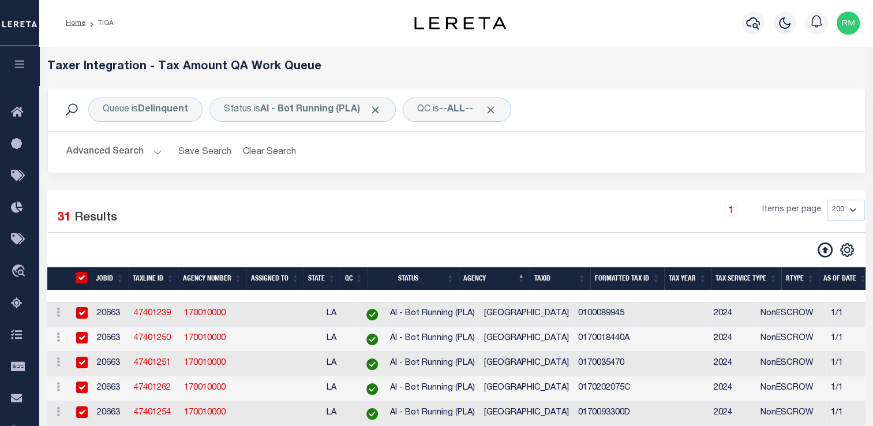
checkbox input "true"
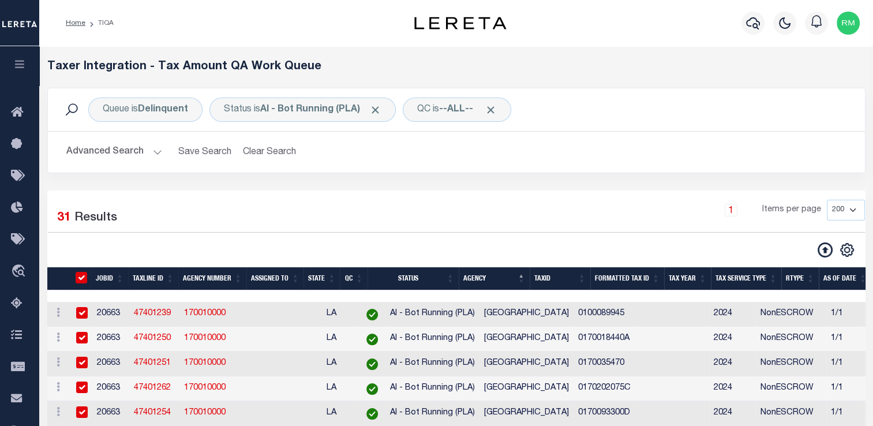
checkbox input "true"
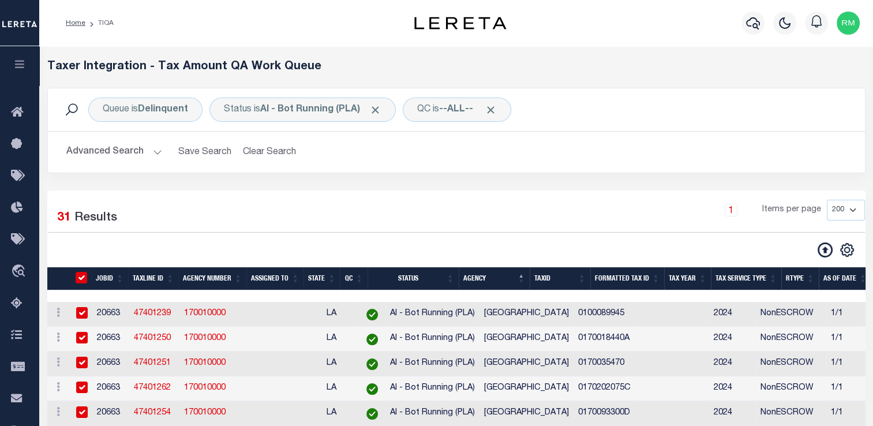
checkbox input "true"
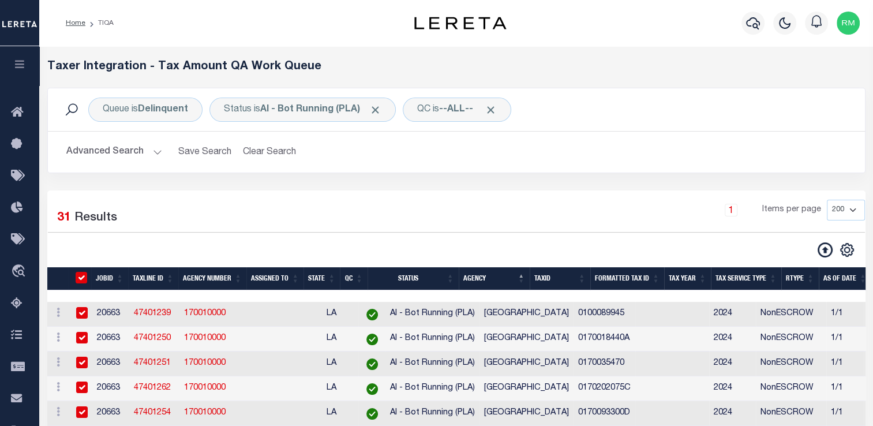
checkbox input "true"
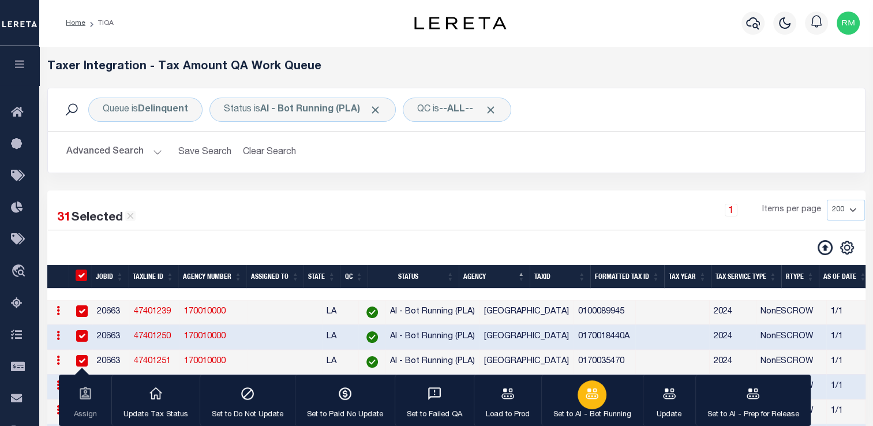
click at [589, 405] on div "button" at bounding box center [592, 394] width 29 height 29
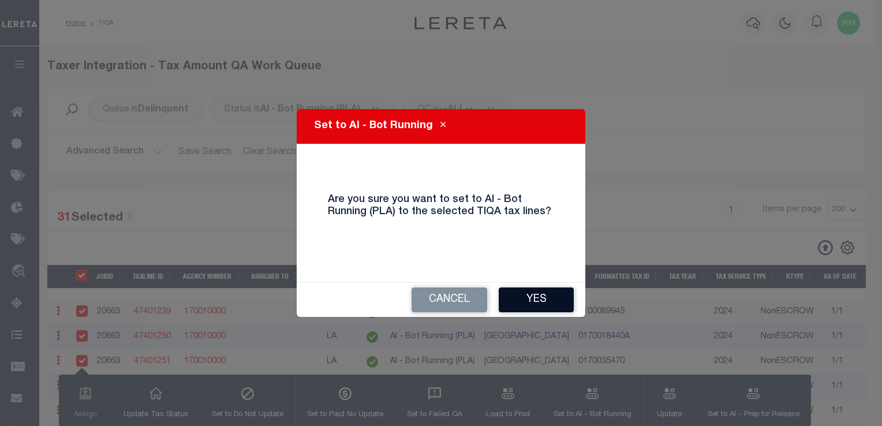
click at [512, 299] on button "Yes" at bounding box center [536, 299] width 75 height 25
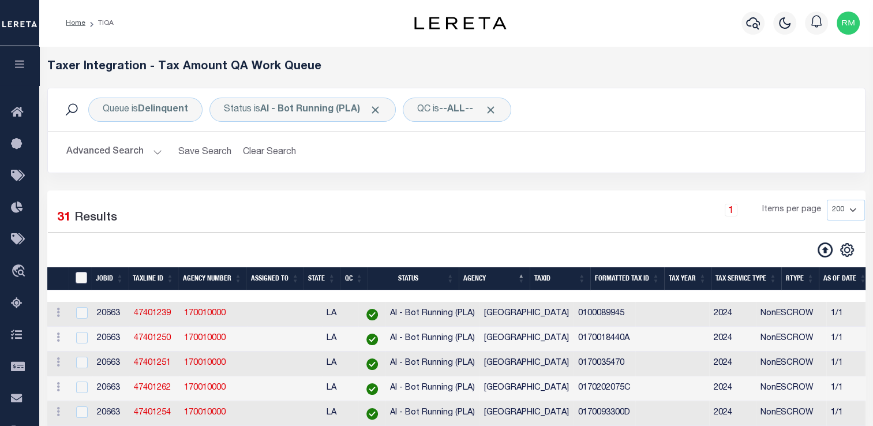
click at [78, 278] on input "TaxID" at bounding box center [82, 278] width 12 height 12
checkbox input "true"
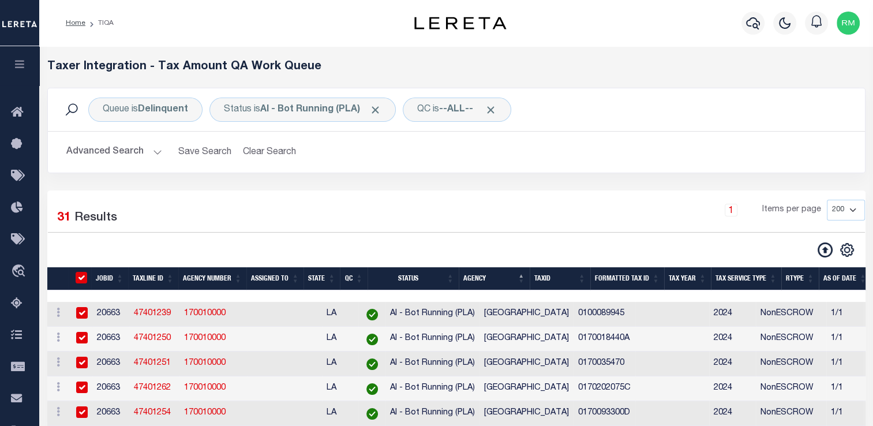
checkbox input "true"
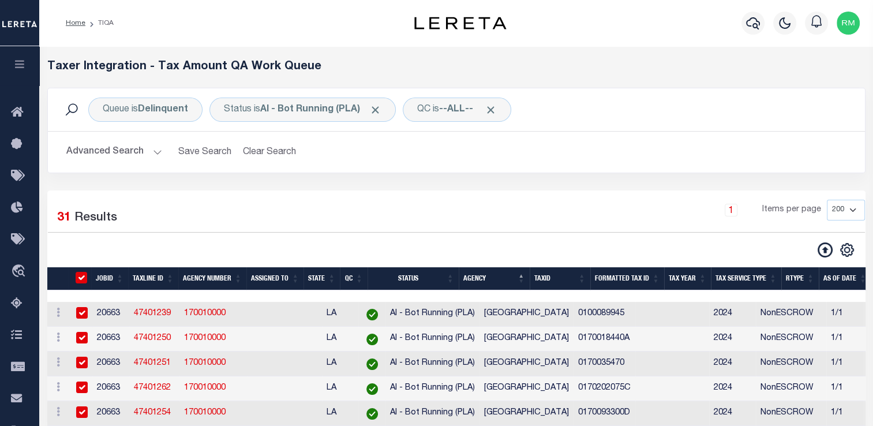
checkbox input "true"
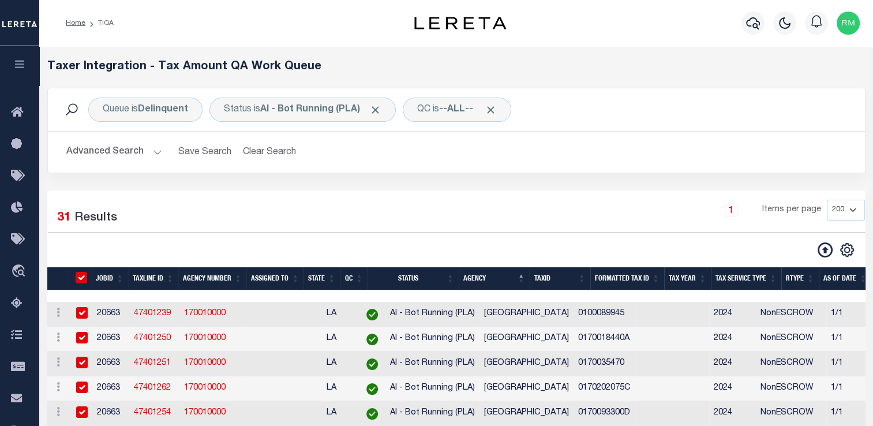
checkbox input "true"
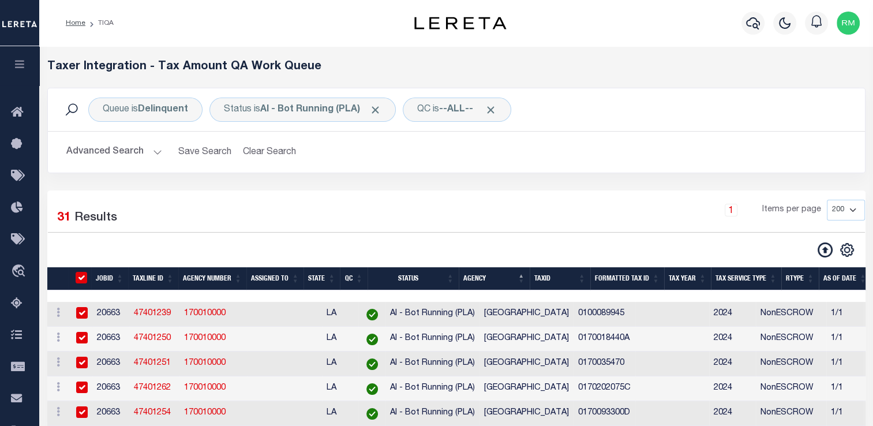
checkbox input "true"
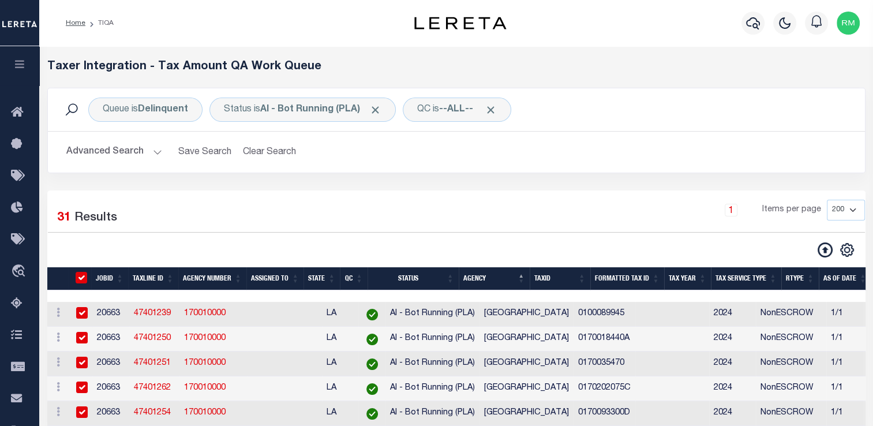
checkbox input "true"
